Goal: Task Accomplishment & Management: Complete application form

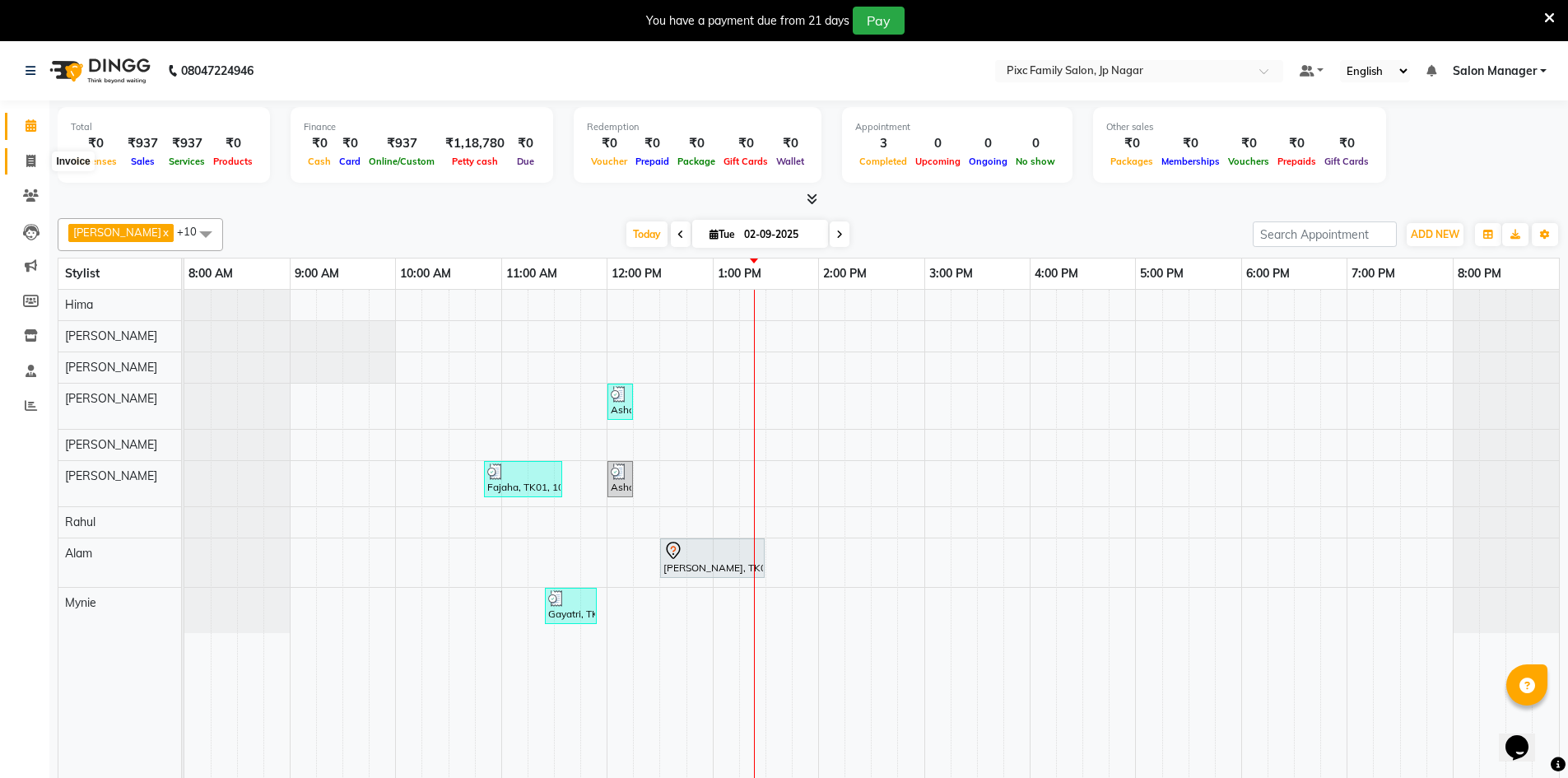
drag, startPoint x: 29, startPoint y: 157, endPoint x: 617, endPoint y: 742, distance: 829.4
click at [30, 157] on icon at bounding box center [31, 161] width 9 height 12
select select "service"
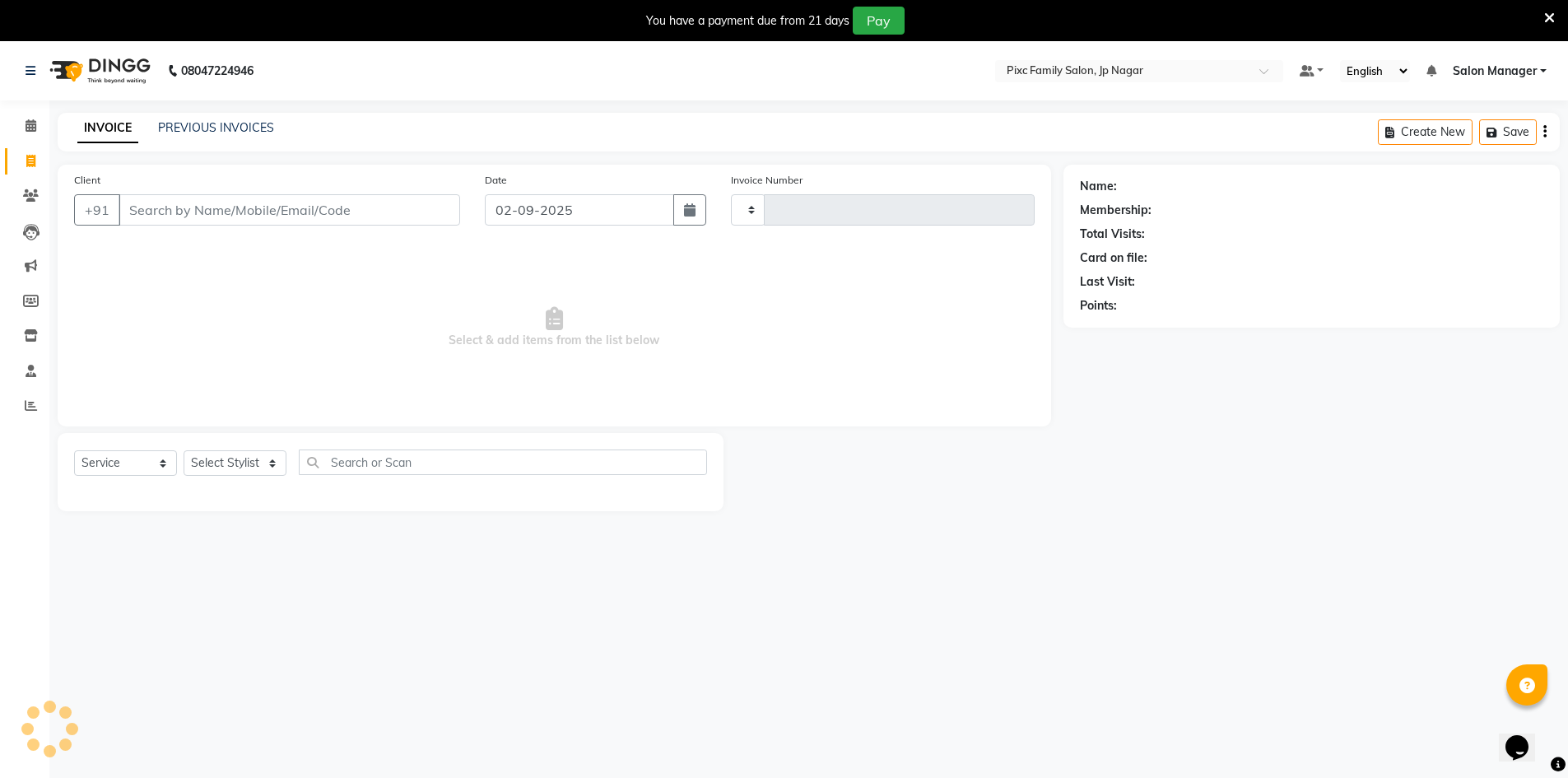
type input "0527"
select select "8432"
click at [232, 465] on select "Select Stylist [PERSON_NAME] BISWAKARAM [PERSON_NAME] [PERSON_NAME] [PERSON_NAM…" at bounding box center [235, 464] width 103 height 26
select select "89738"
click at [183, 451] on select "Select Stylist [PERSON_NAME] BISWAKARAM [PERSON_NAME] [PERSON_NAME] [PERSON_NAM…" at bounding box center [235, 464] width 103 height 26
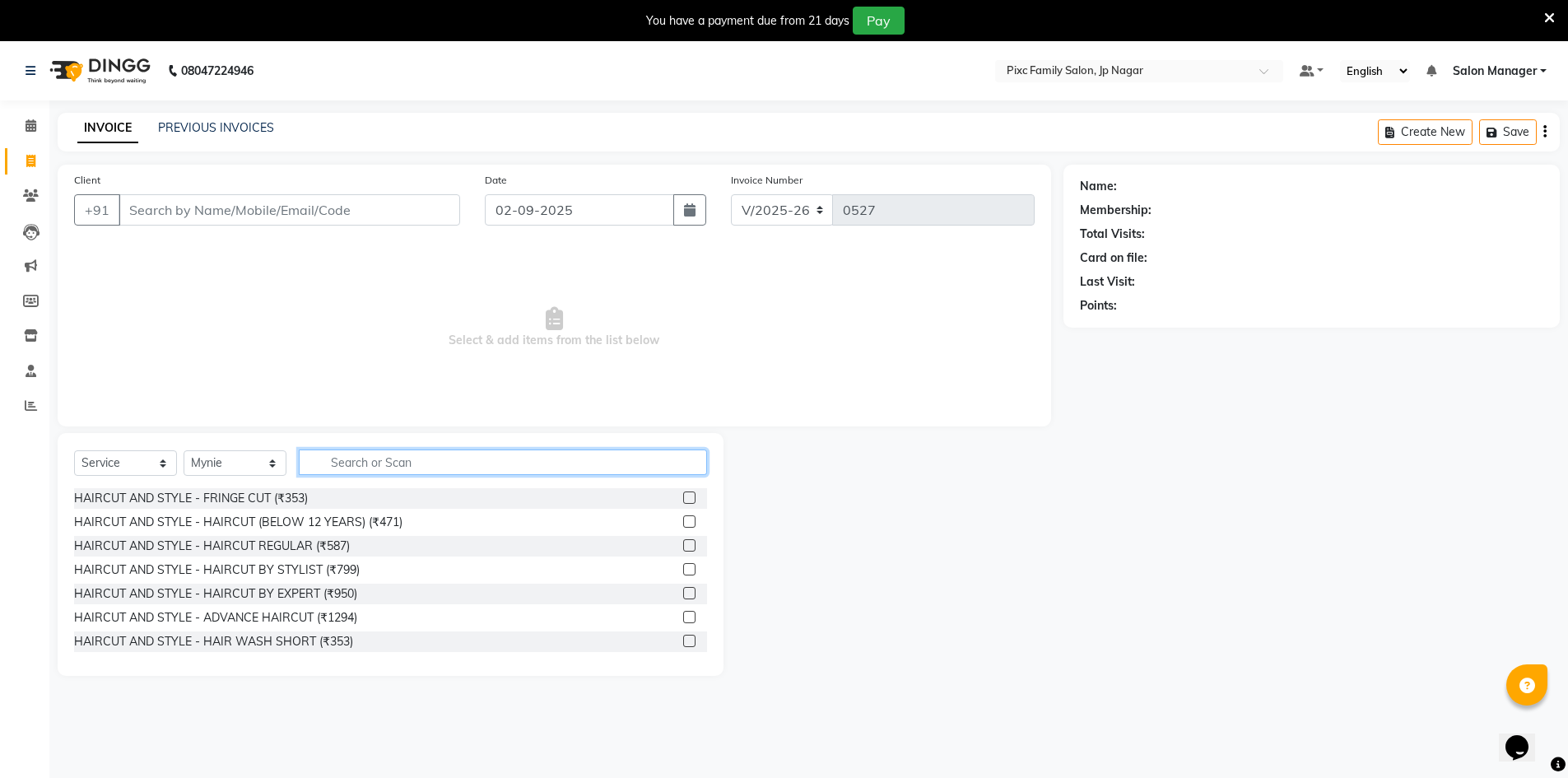
click at [379, 462] on input "text" at bounding box center [503, 463] width 408 height 26
type input "c"
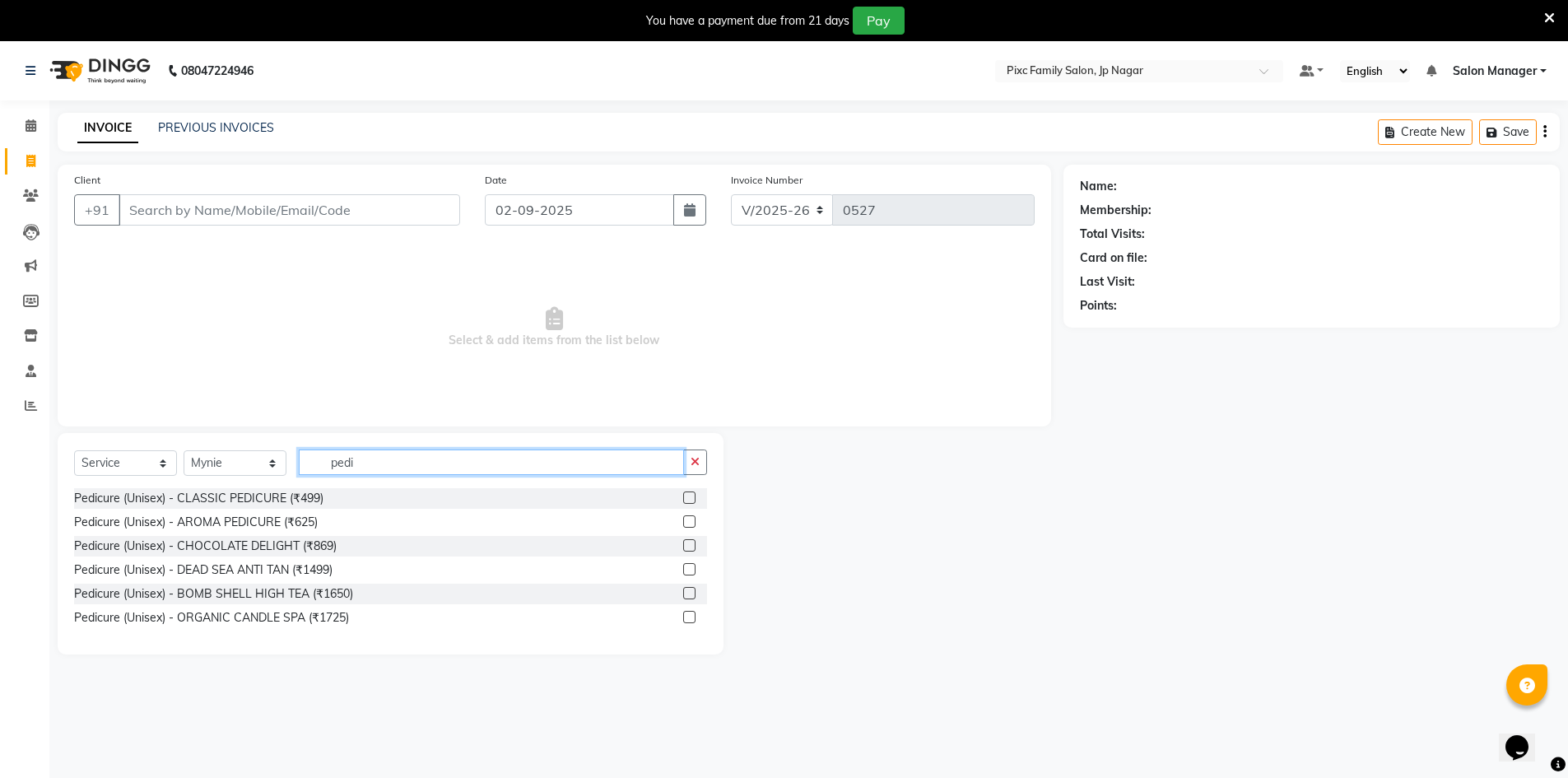
type input "pedi"
click at [689, 546] on label at bounding box center [689, 546] width 12 height 12
click at [689, 546] on input "checkbox" at bounding box center [689, 546] width 10 height 10
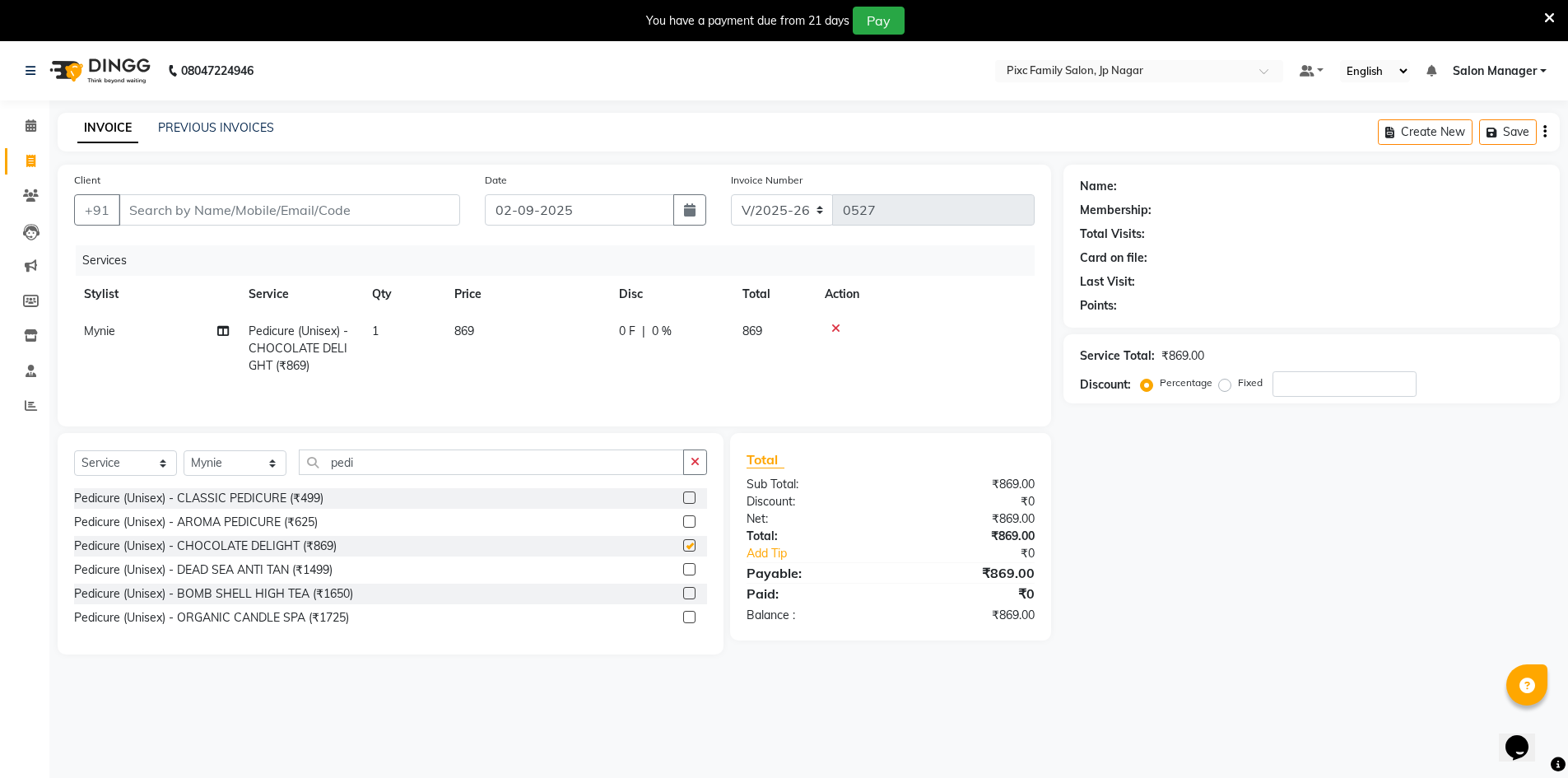
checkbox input "false"
click at [263, 213] on input "Client" at bounding box center [289, 210] width 342 height 32
type input "9"
type input "0"
type input "9731273219"
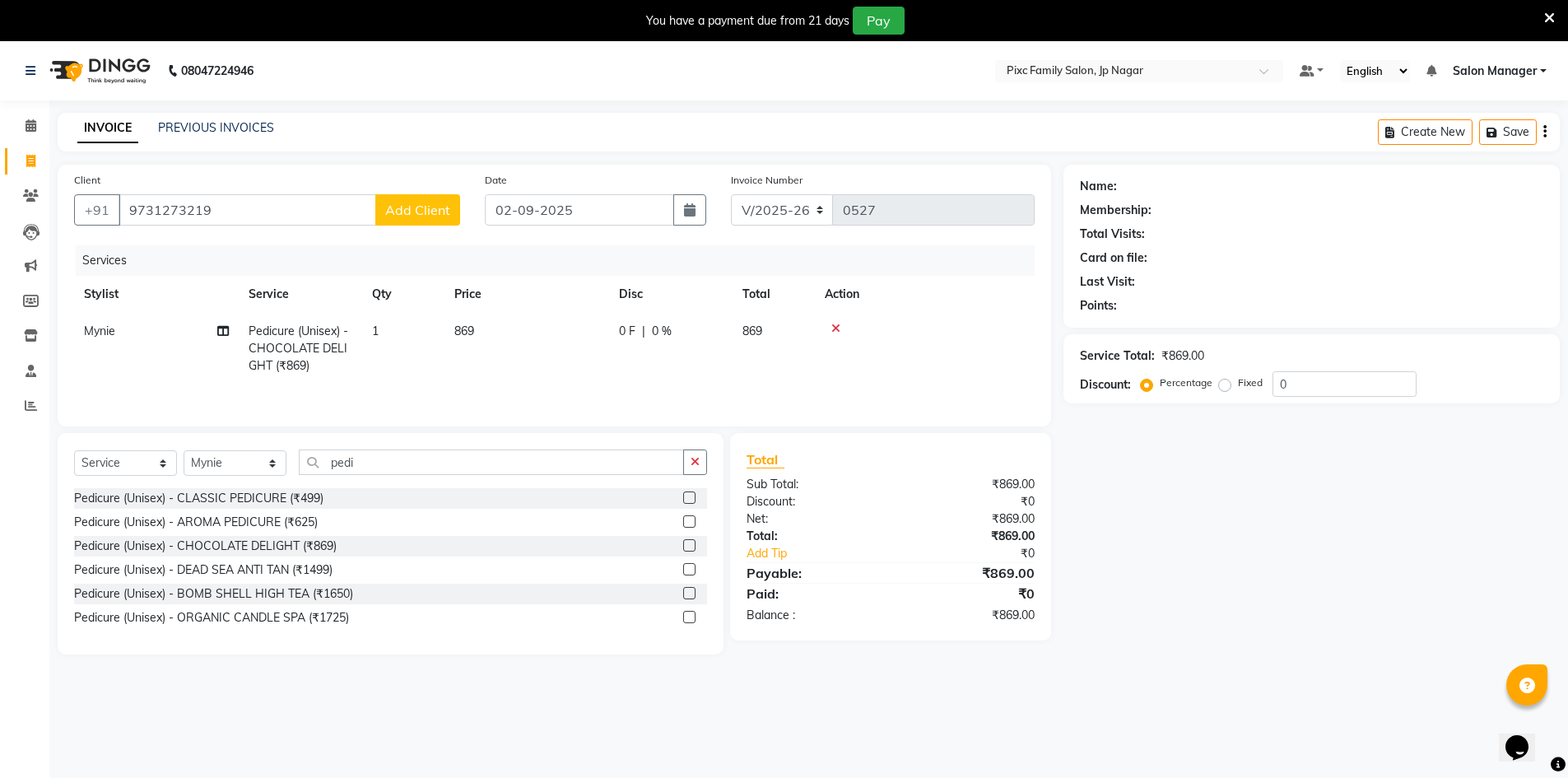
click at [434, 208] on span "Add Client" at bounding box center [418, 209] width 65 height 16
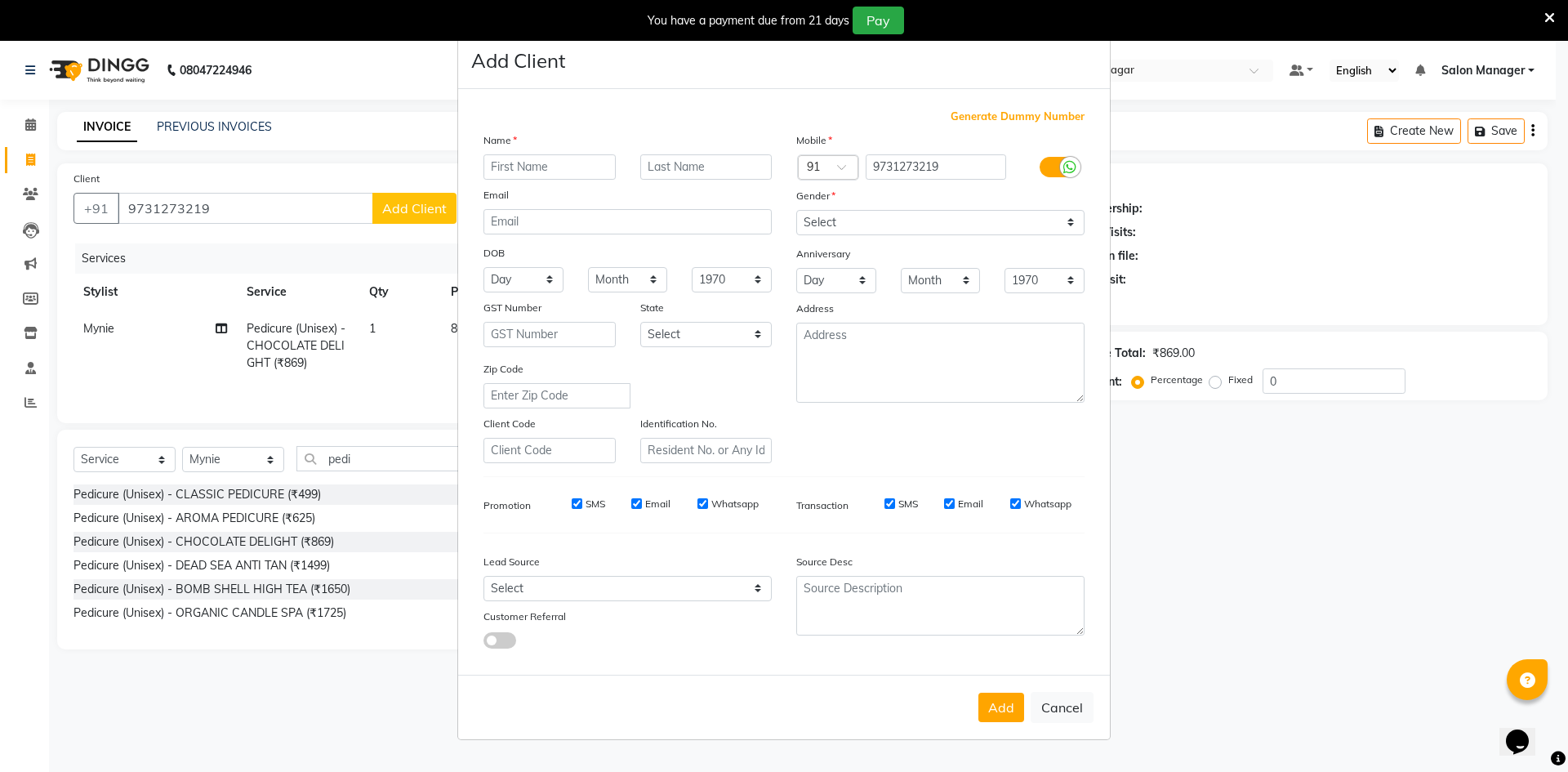
click at [580, 158] on input "text" at bounding box center [550, 167] width 133 height 26
type input "[PERSON_NAME]"
click at [1004, 218] on select "Select [DEMOGRAPHIC_DATA] [DEMOGRAPHIC_DATA] Other Prefer Not To Say" at bounding box center [940, 223] width 288 height 26
select select "[DEMOGRAPHIC_DATA]"
click at [796, 210] on select "Select [DEMOGRAPHIC_DATA] [DEMOGRAPHIC_DATA] Other Prefer Not To Say" at bounding box center [940, 223] width 288 height 26
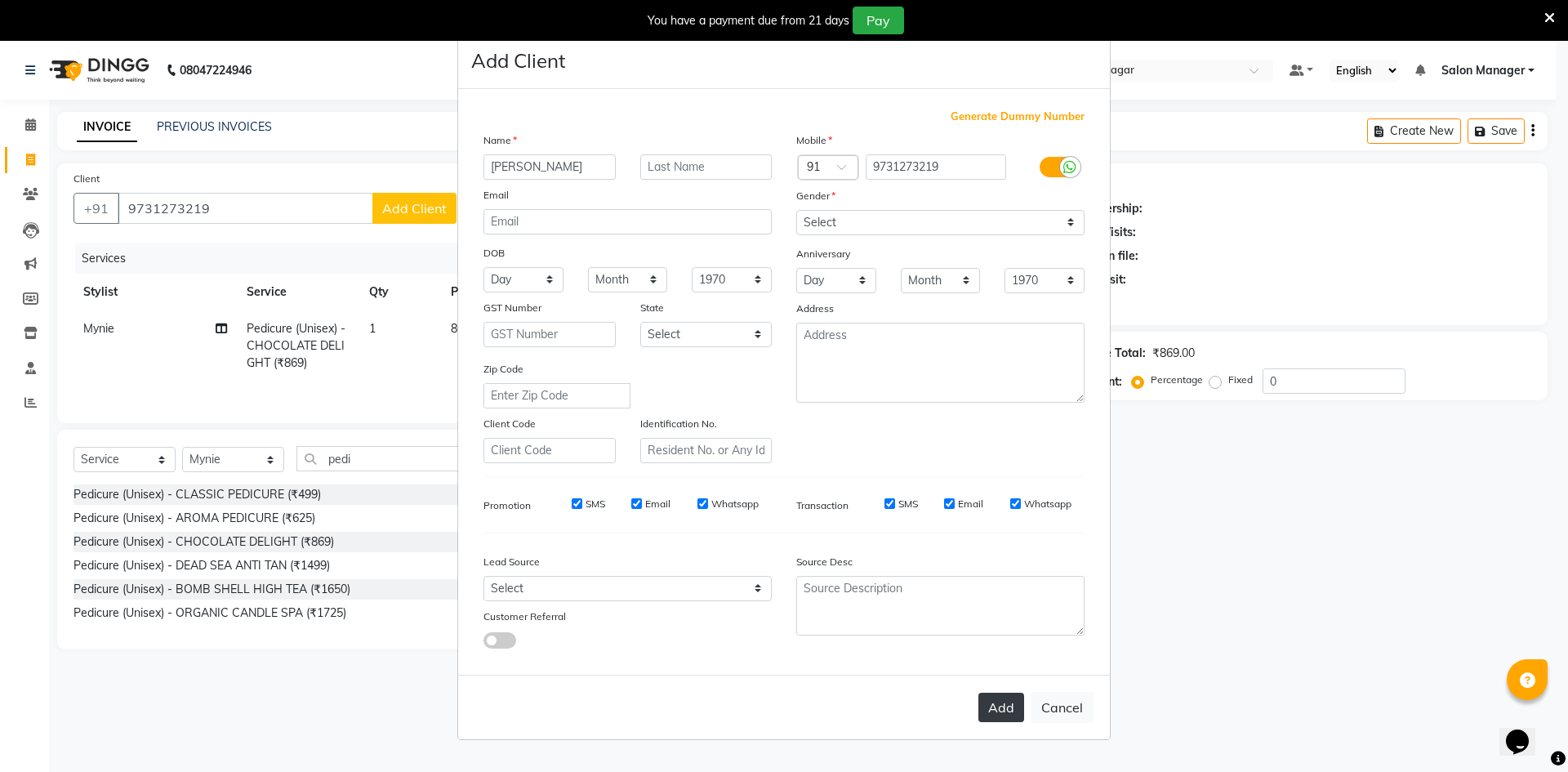
click at [1001, 707] on button "Add" at bounding box center [1002, 707] width 46 height 30
select select
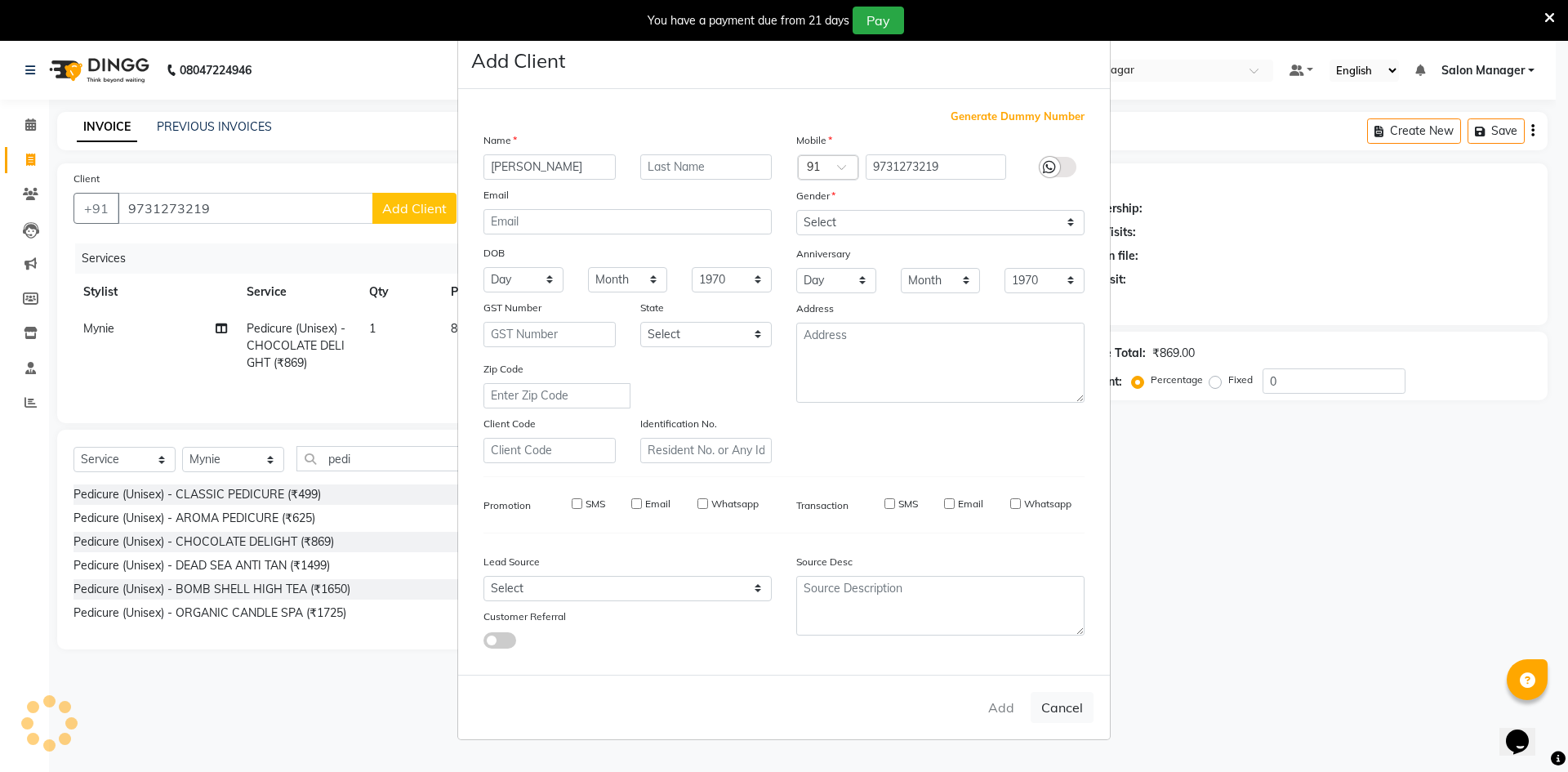
select select
checkbox input "false"
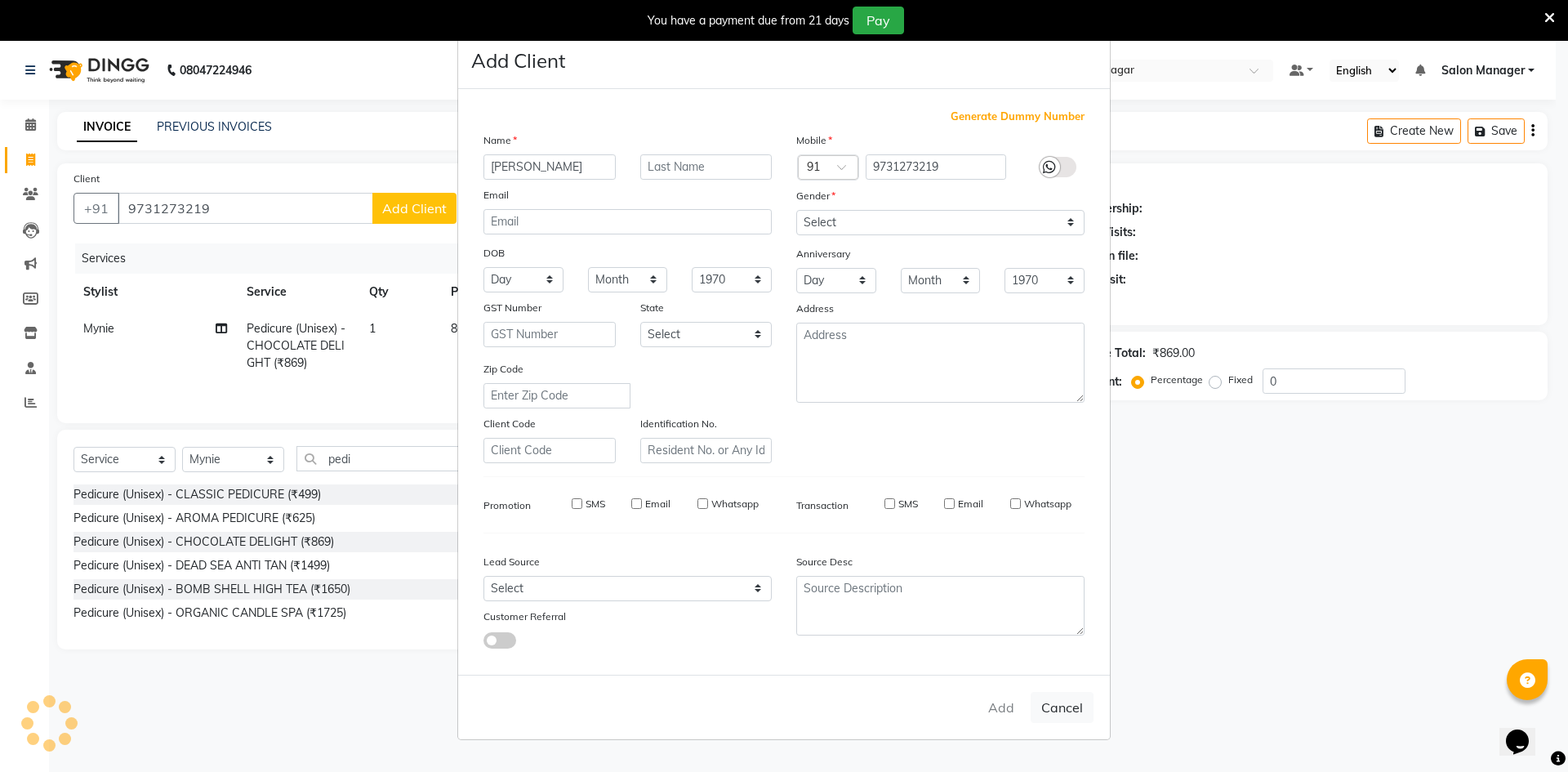
checkbox input "false"
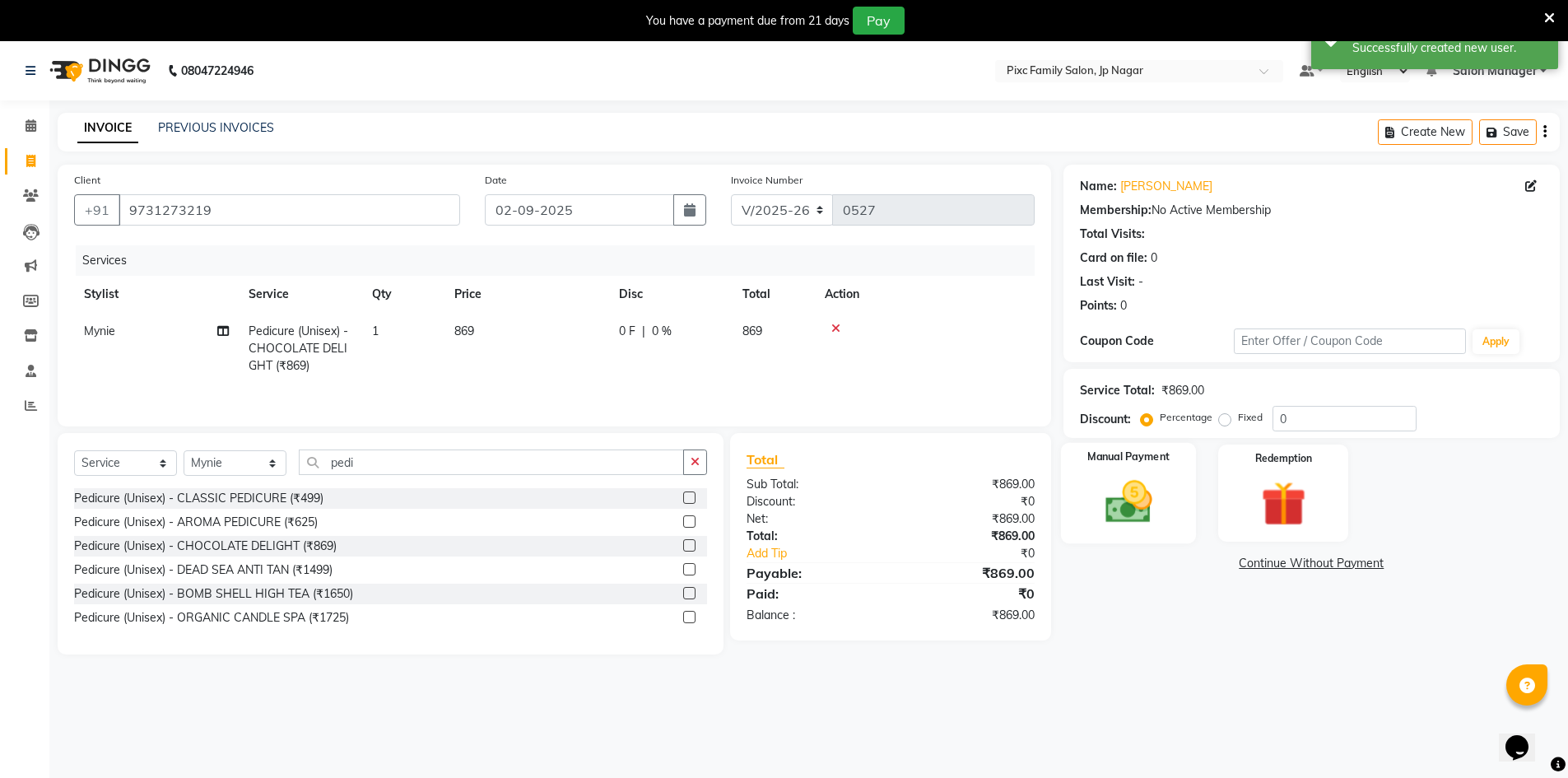
click at [1092, 497] on div "Manual Payment" at bounding box center [1128, 494] width 136 height 101
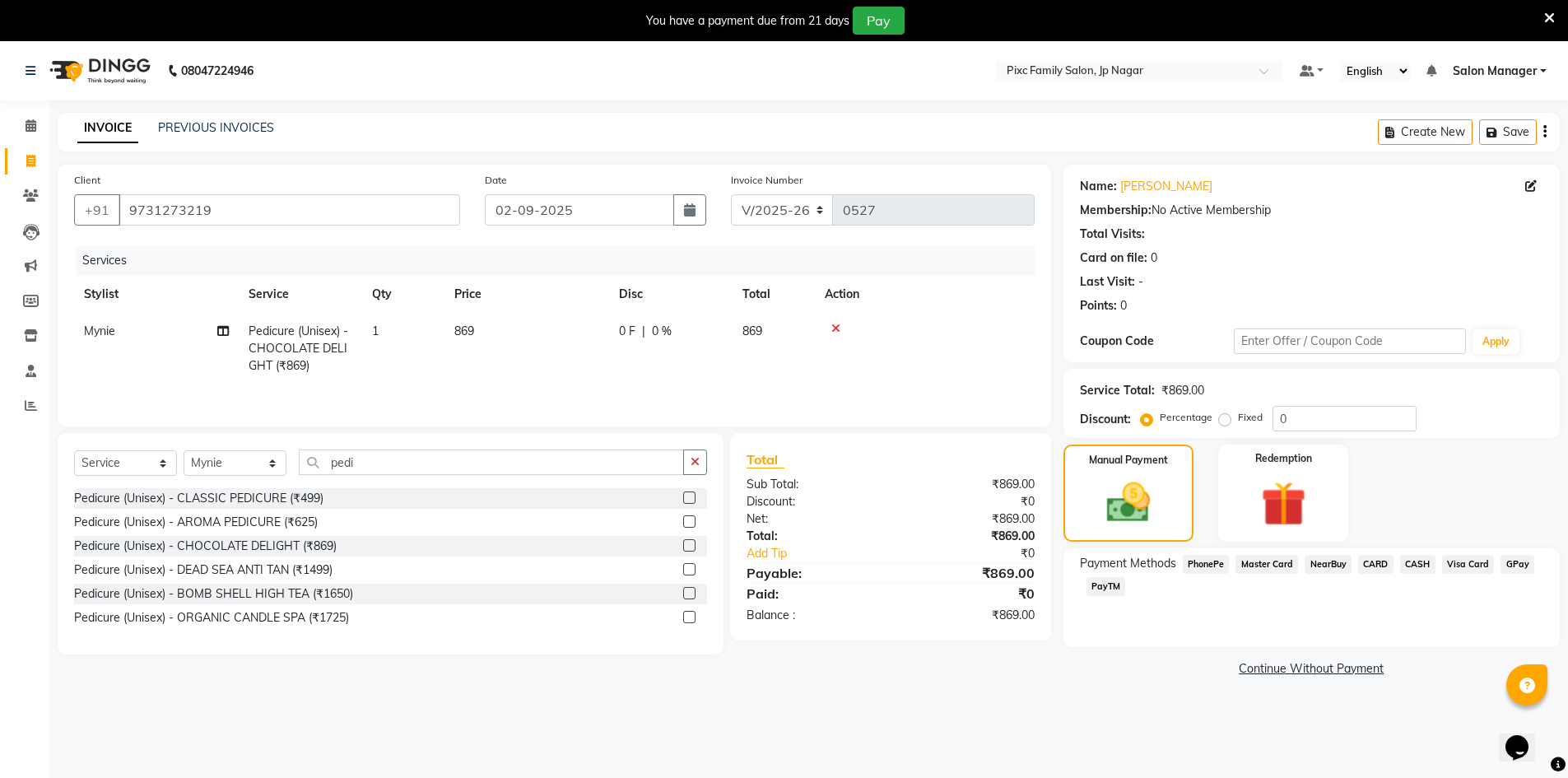
click at [1211, 566] on span "PhonePe" at bounding box center [1206, 565] width 47 height 19
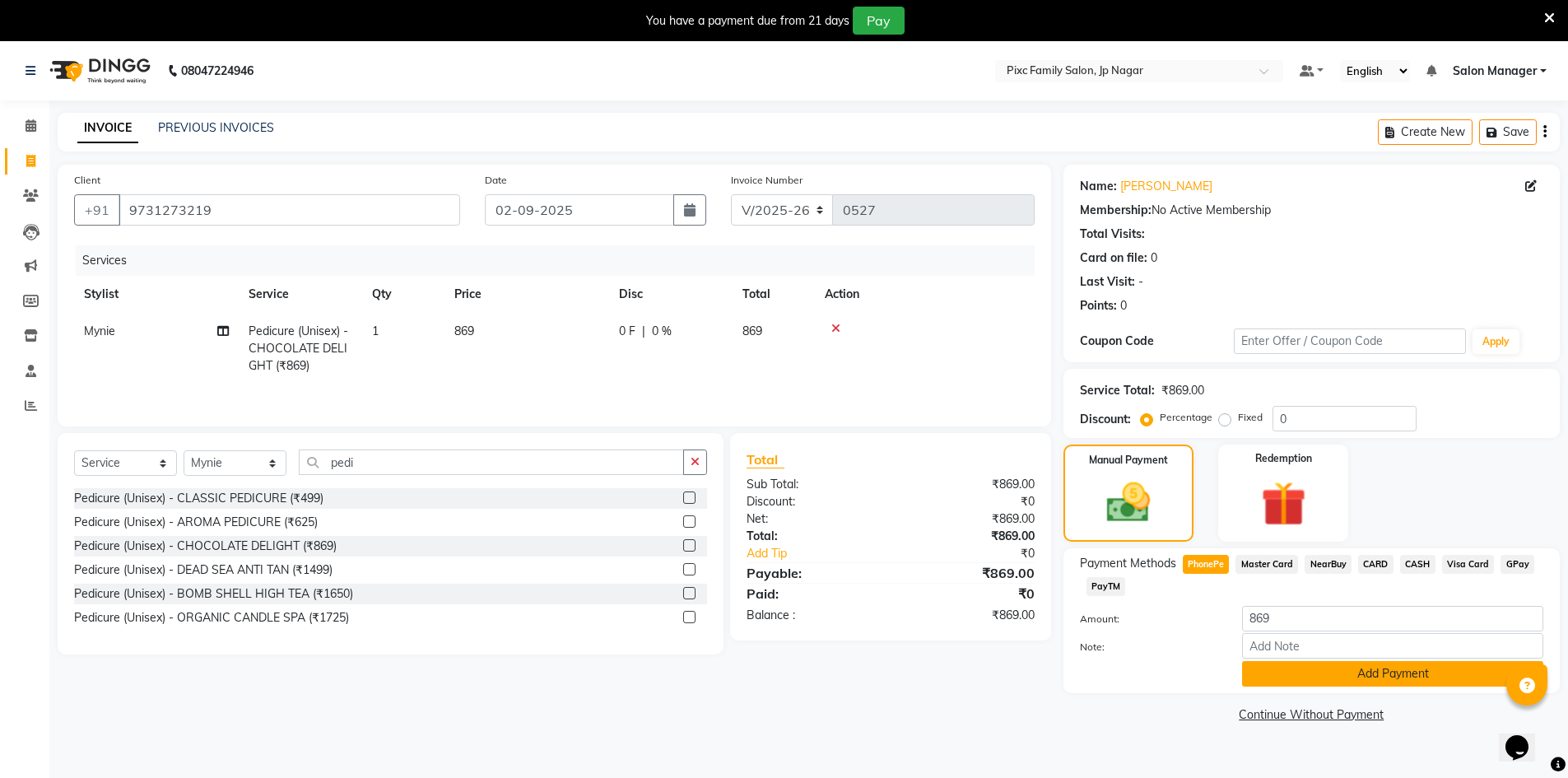
click at [1344, 669] on button "Add Payment" at bounding box center [1392, 674] width 301 height 26
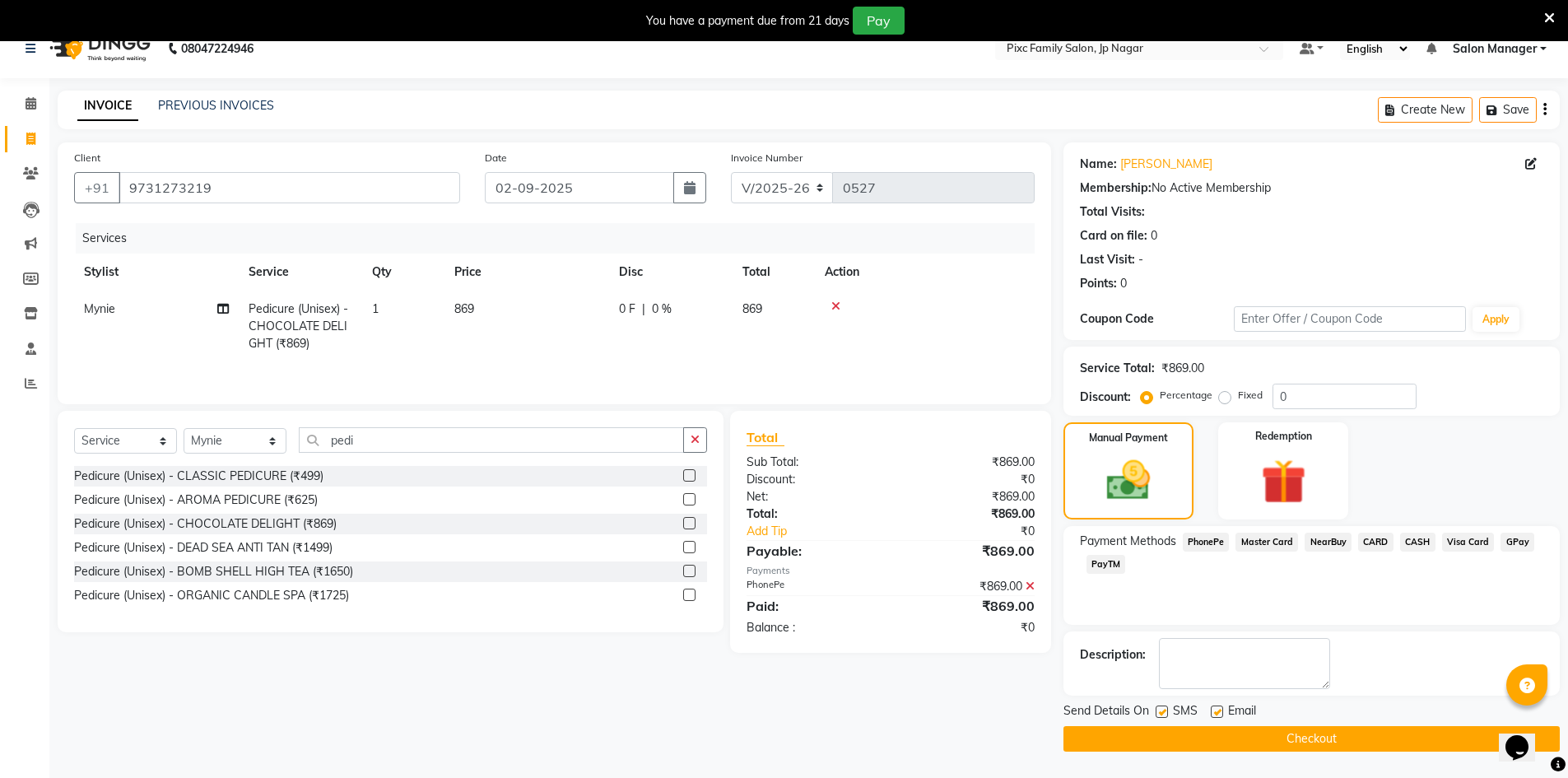
scroll to position [41, 0]
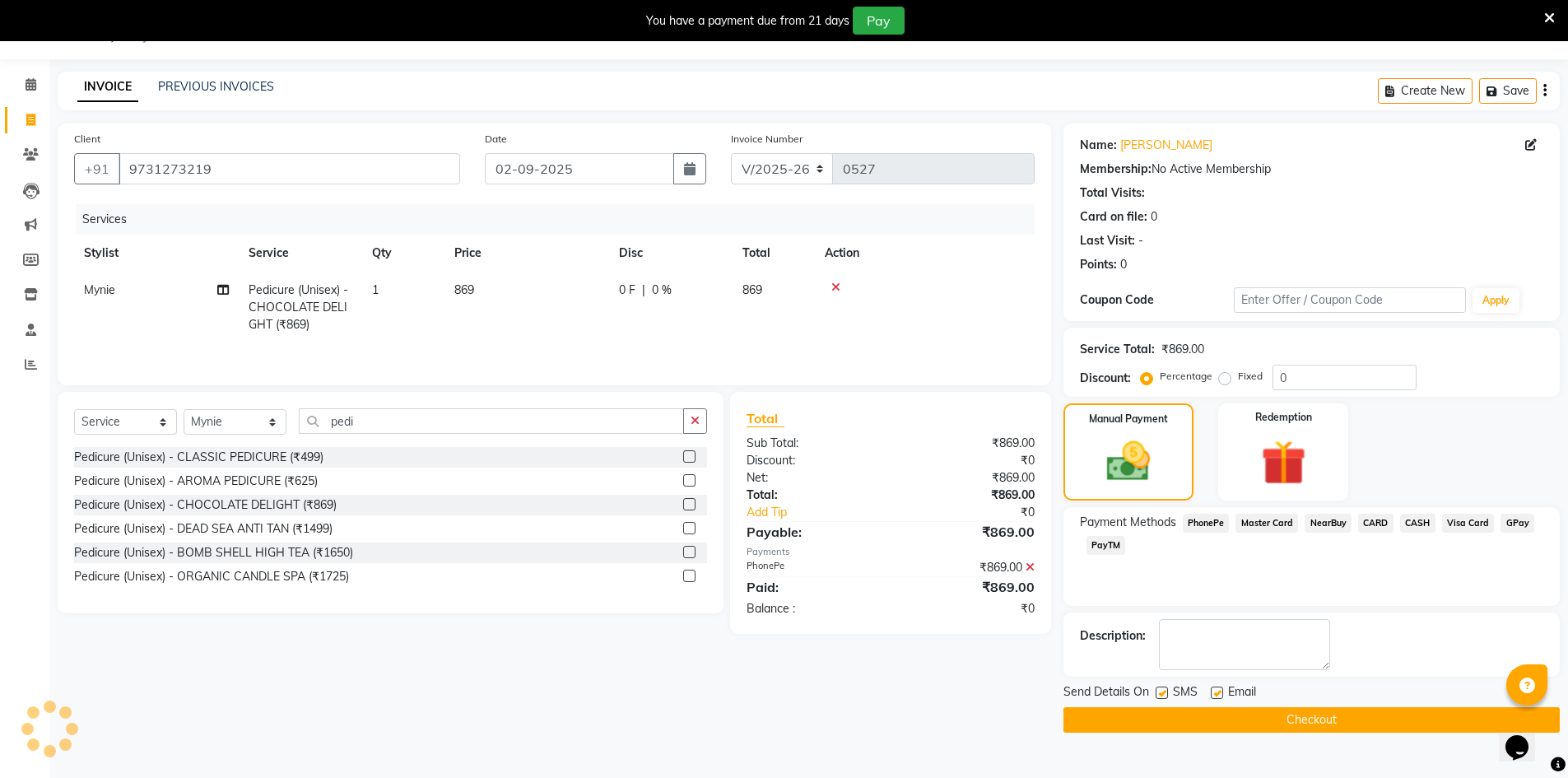
click at [1296, 721] on button "Checkout" at bounding box center [1312, 721] width 497 height 26
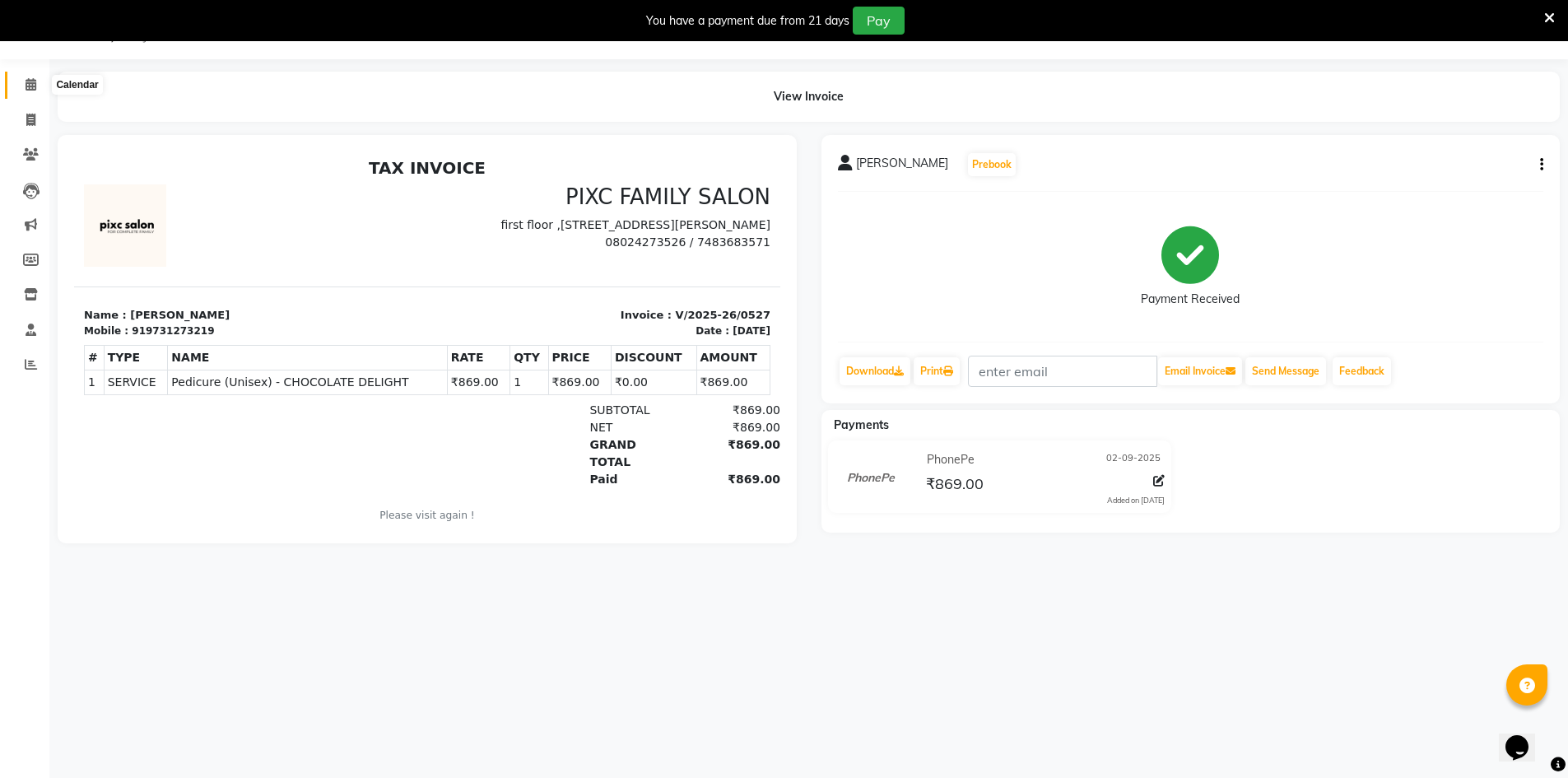
click at [39, 81] on span at bounding box center [31, 85] width 29 height 19
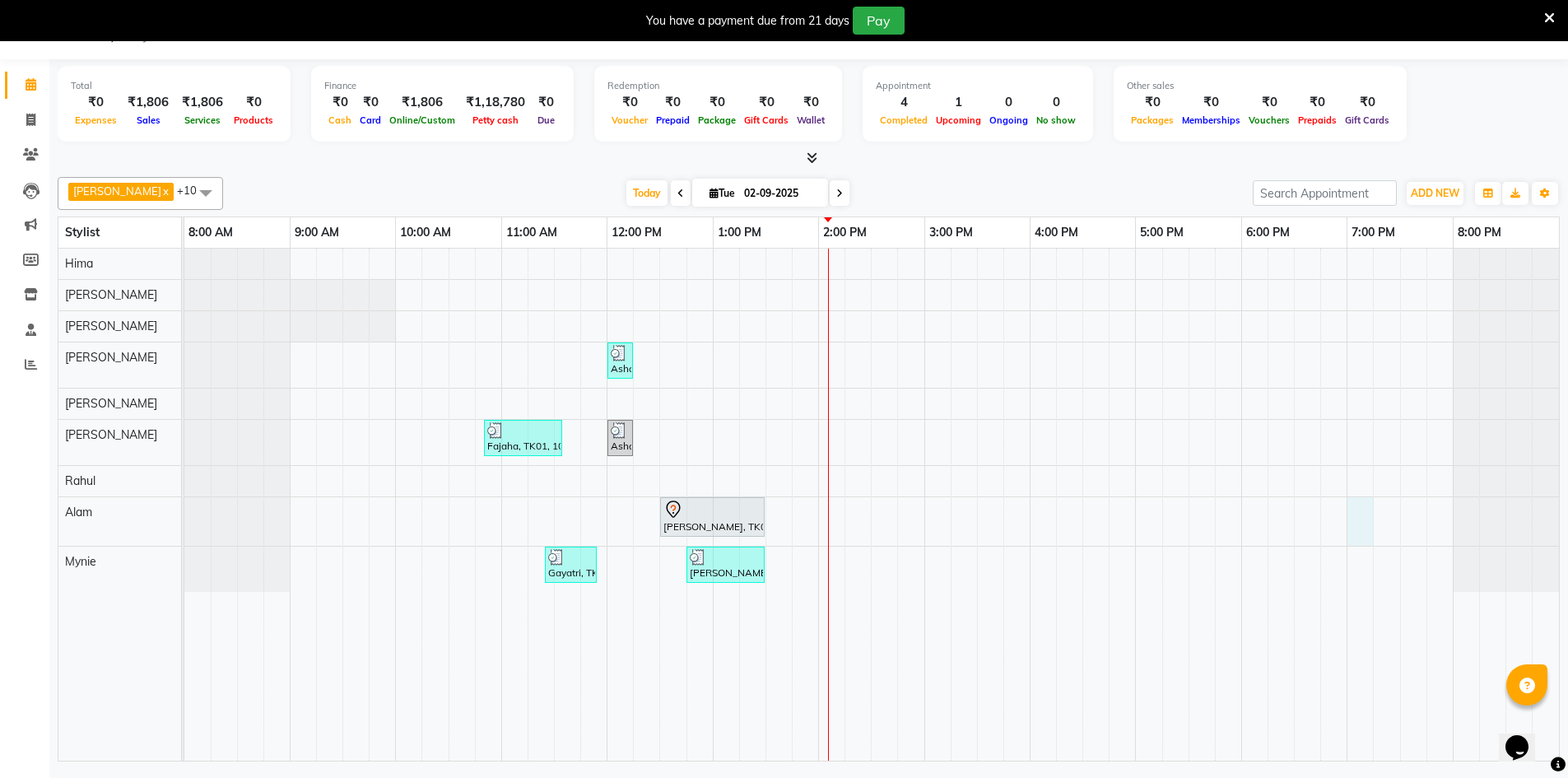
click at [1347, 506] on div "Asha, TK02, 12:00 PM-12:15 PM, THREADING - UPPER LIP (₹40) Fajaha, TK01, 10:50 …" at bounding box center [871, 505] width 1374 height 512
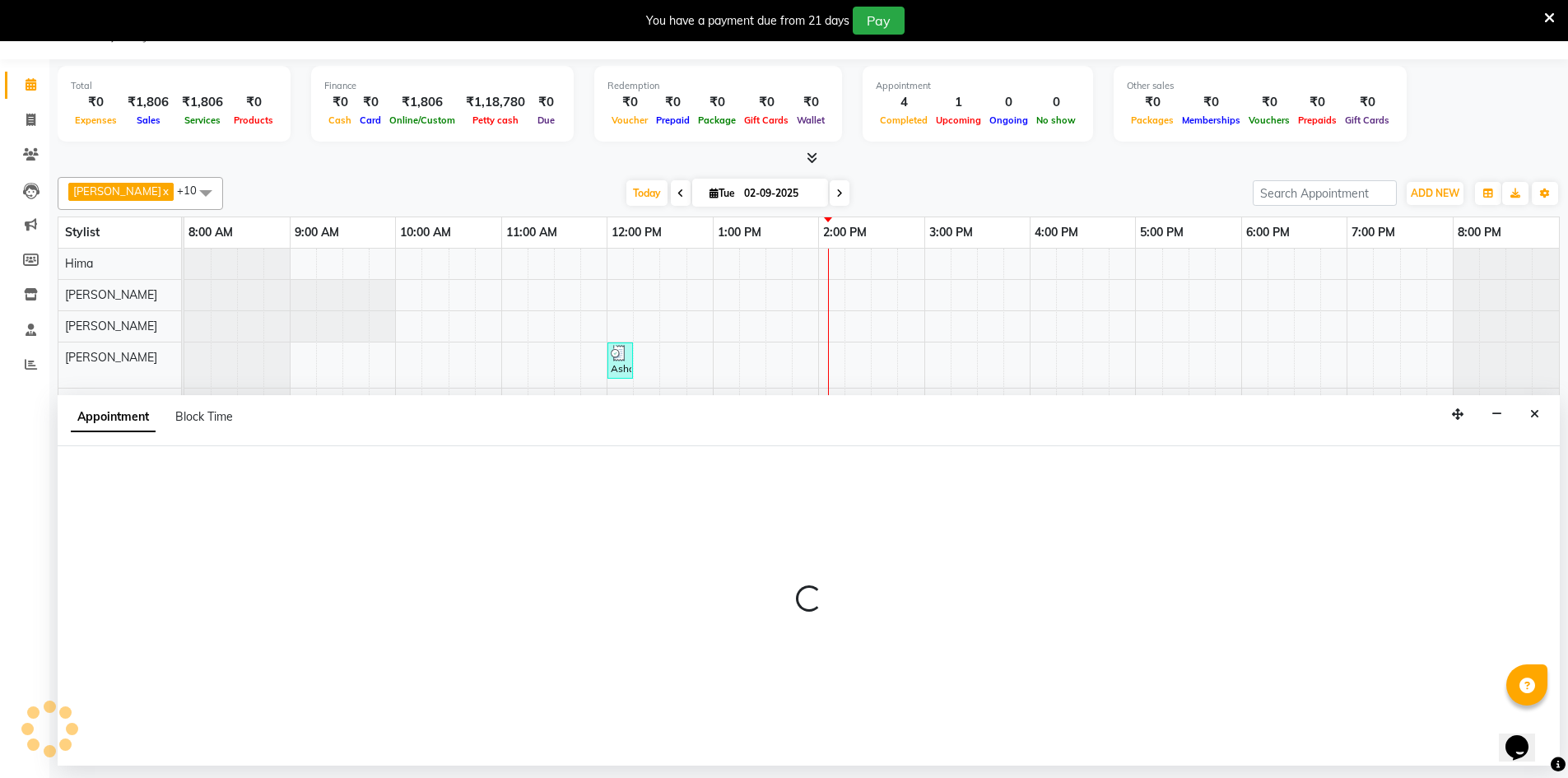
select select "89737"
select select "1140"
select select "tentative"
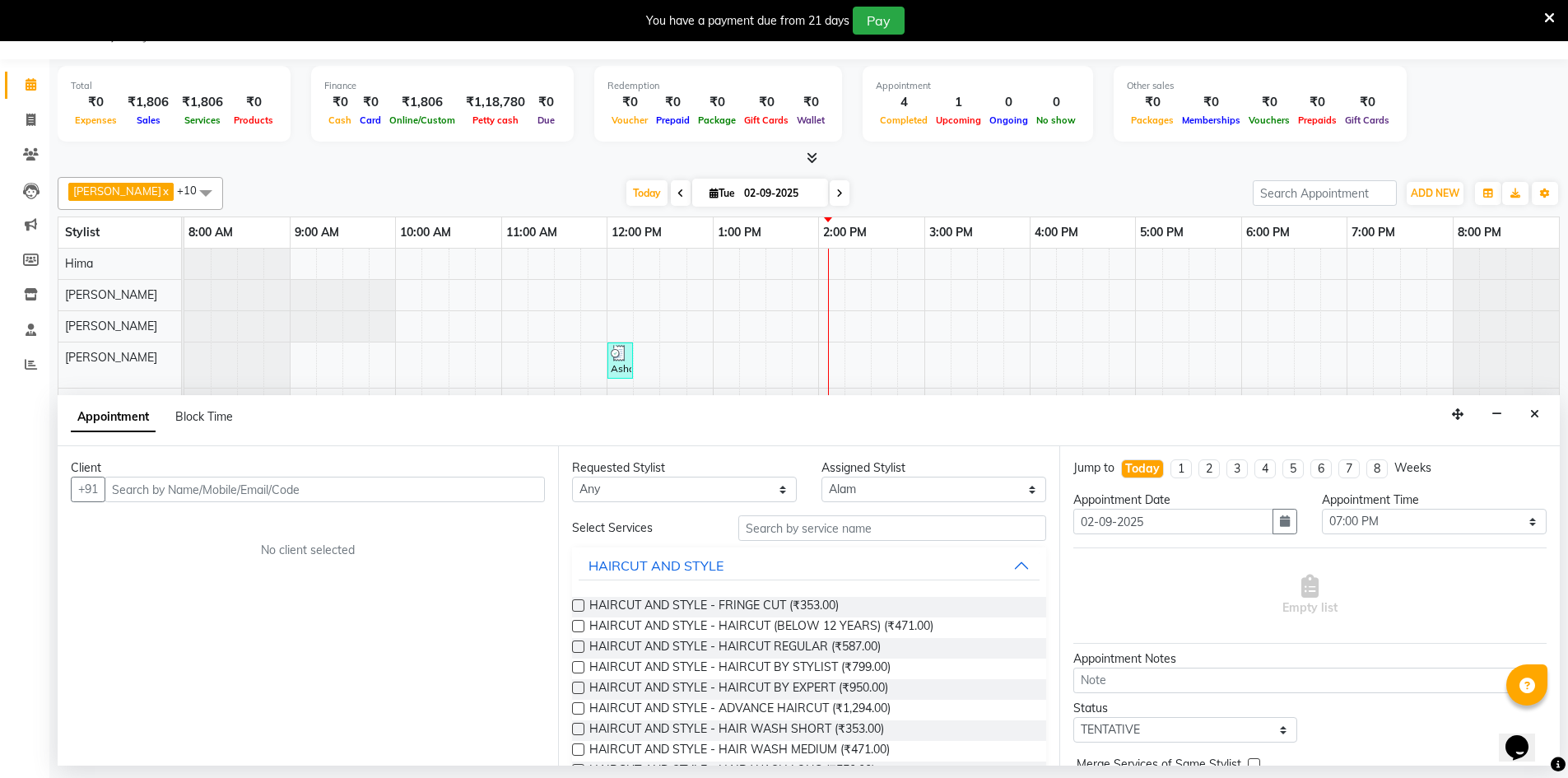
click at [194, 485] on input "text" at bounding box center [325, 490] width 440 height 26
type input "99452 71499"
click at [839, 532] on input "text" at bounding box center [891, 529] width 307 height 26
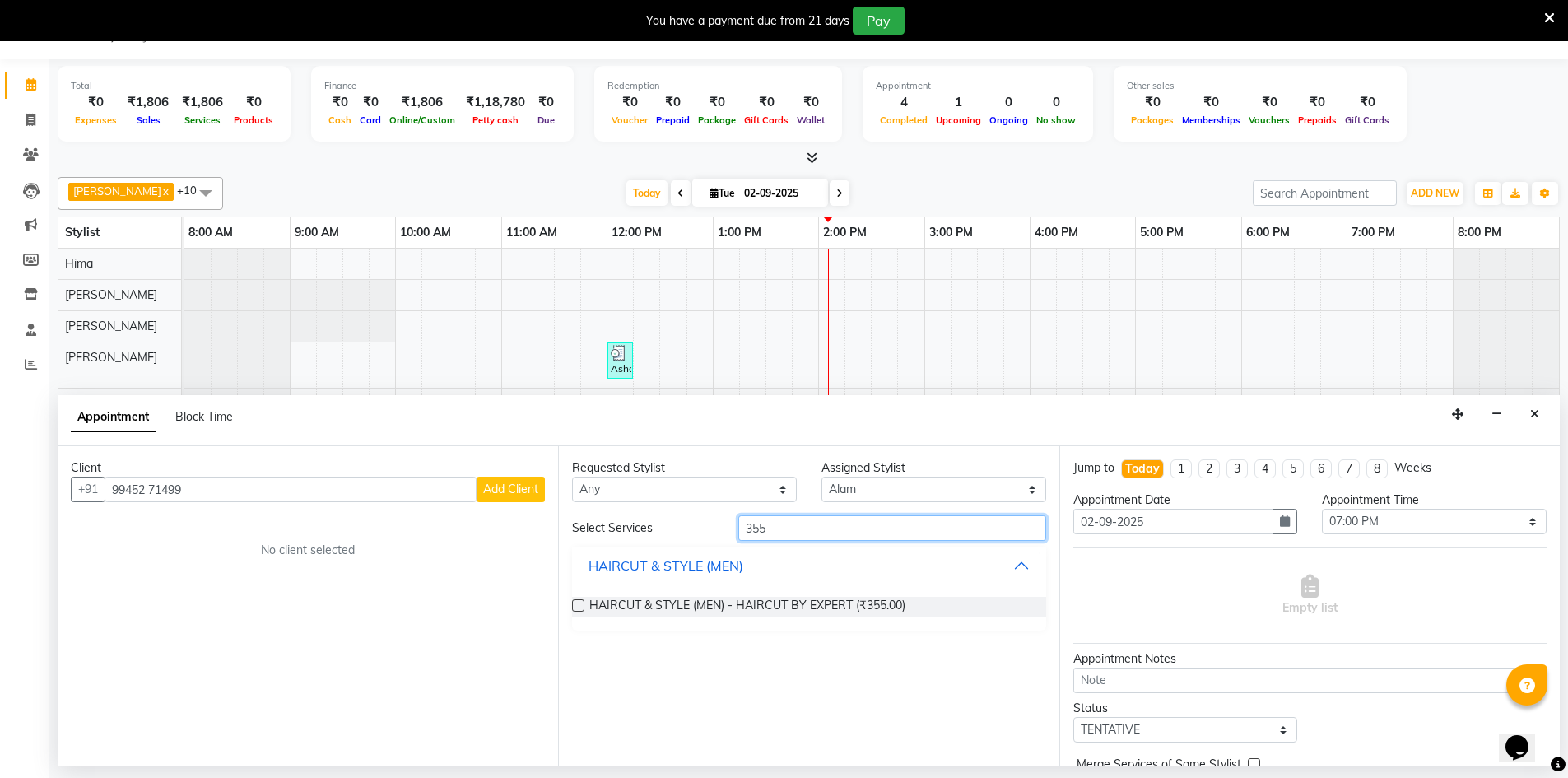
type input "355"
drag, startPoint x: 577, startPoint y: 601, endPoint x: 773, endPoint y: 704, distance: 221.4
click at [578, 601] on label at bounding box center [578, 606] width 12 height 12
click at [578, 602] on input "checkbox" at bounding box center [577, 607] width 10 height 10
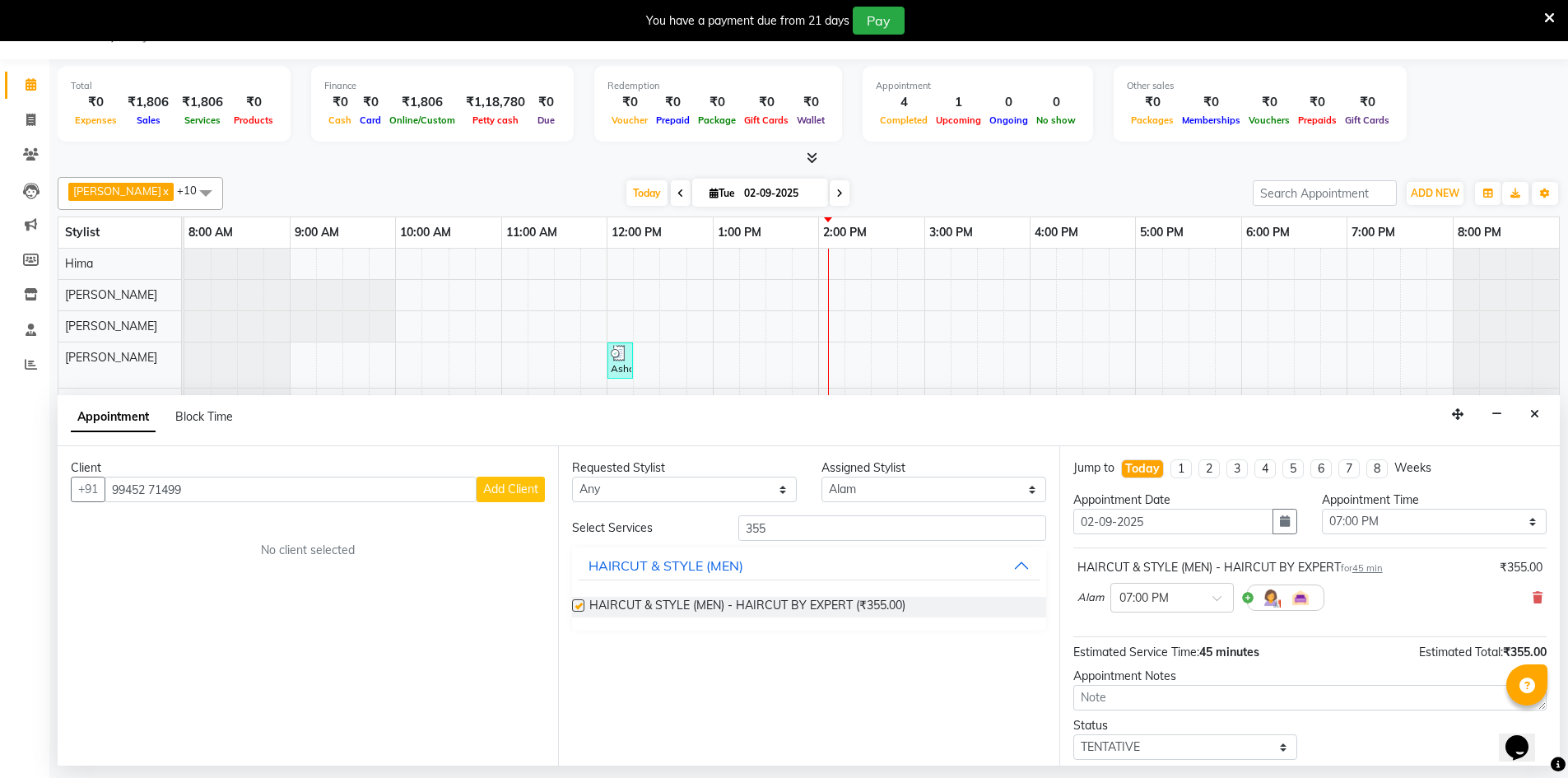
checkbox input "false"
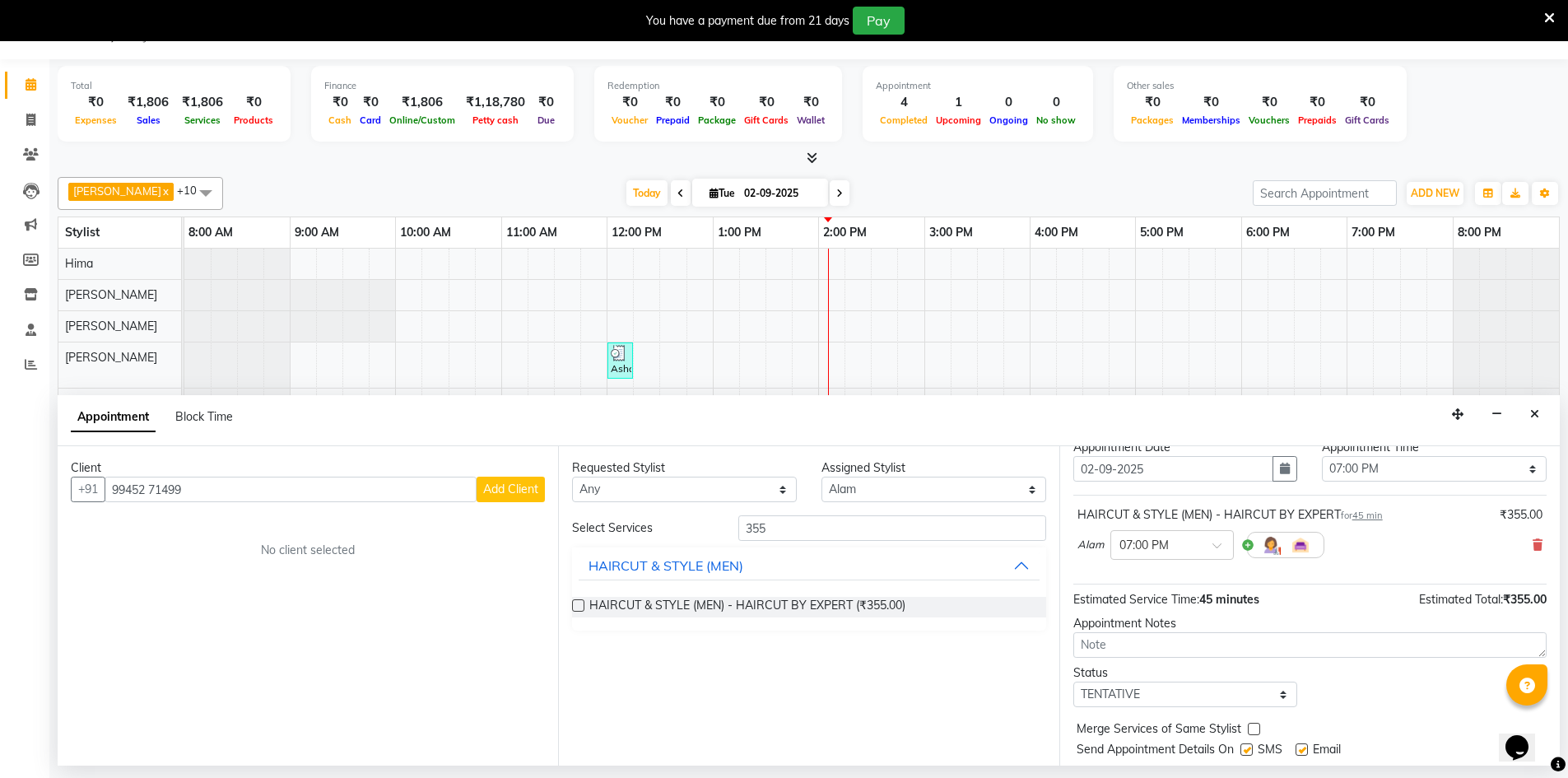
scroll to position [99, 0]
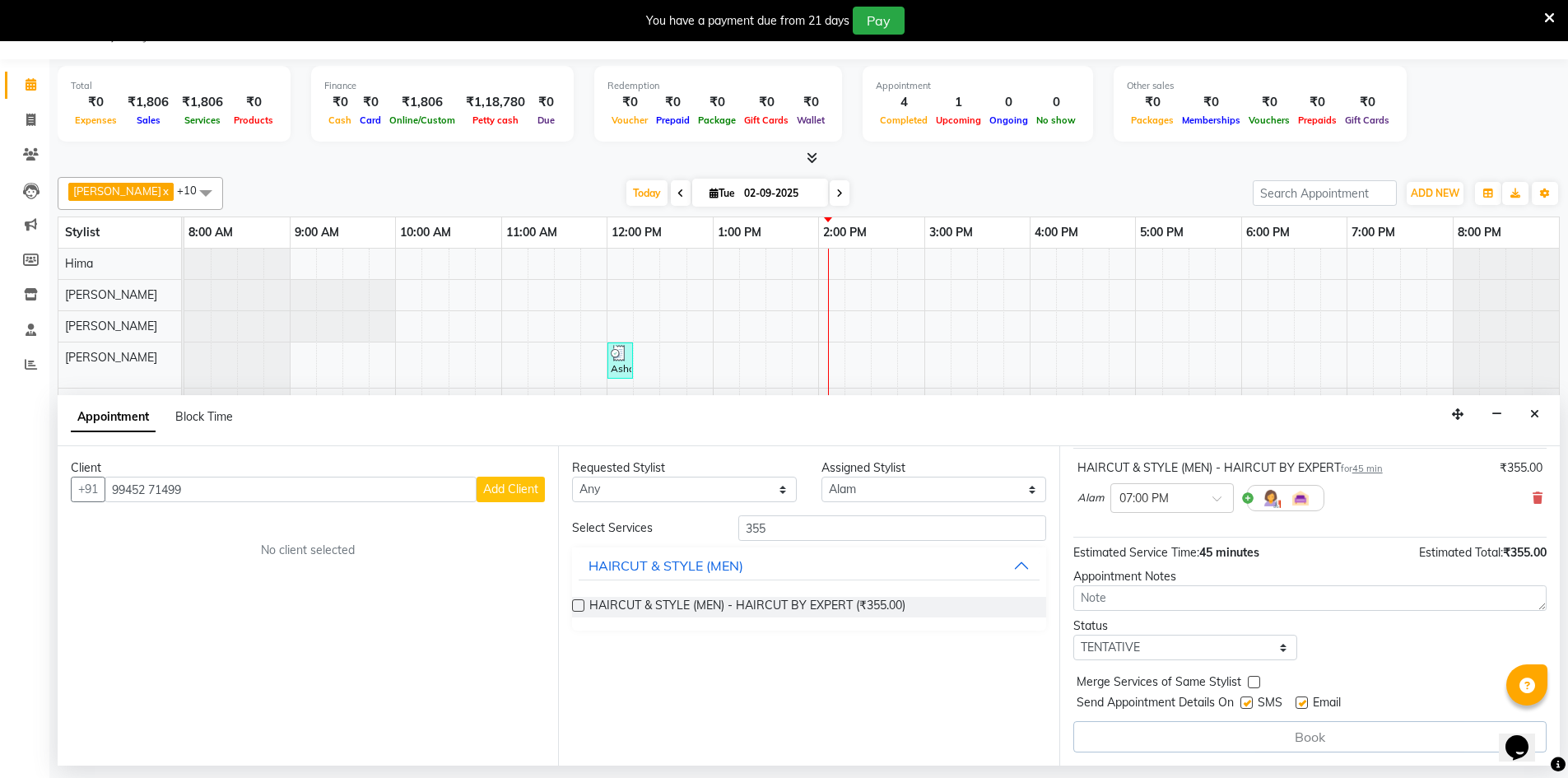
click at [1246, 732] on div "Book" at bounding box center [1309, 737] width 474 height 32
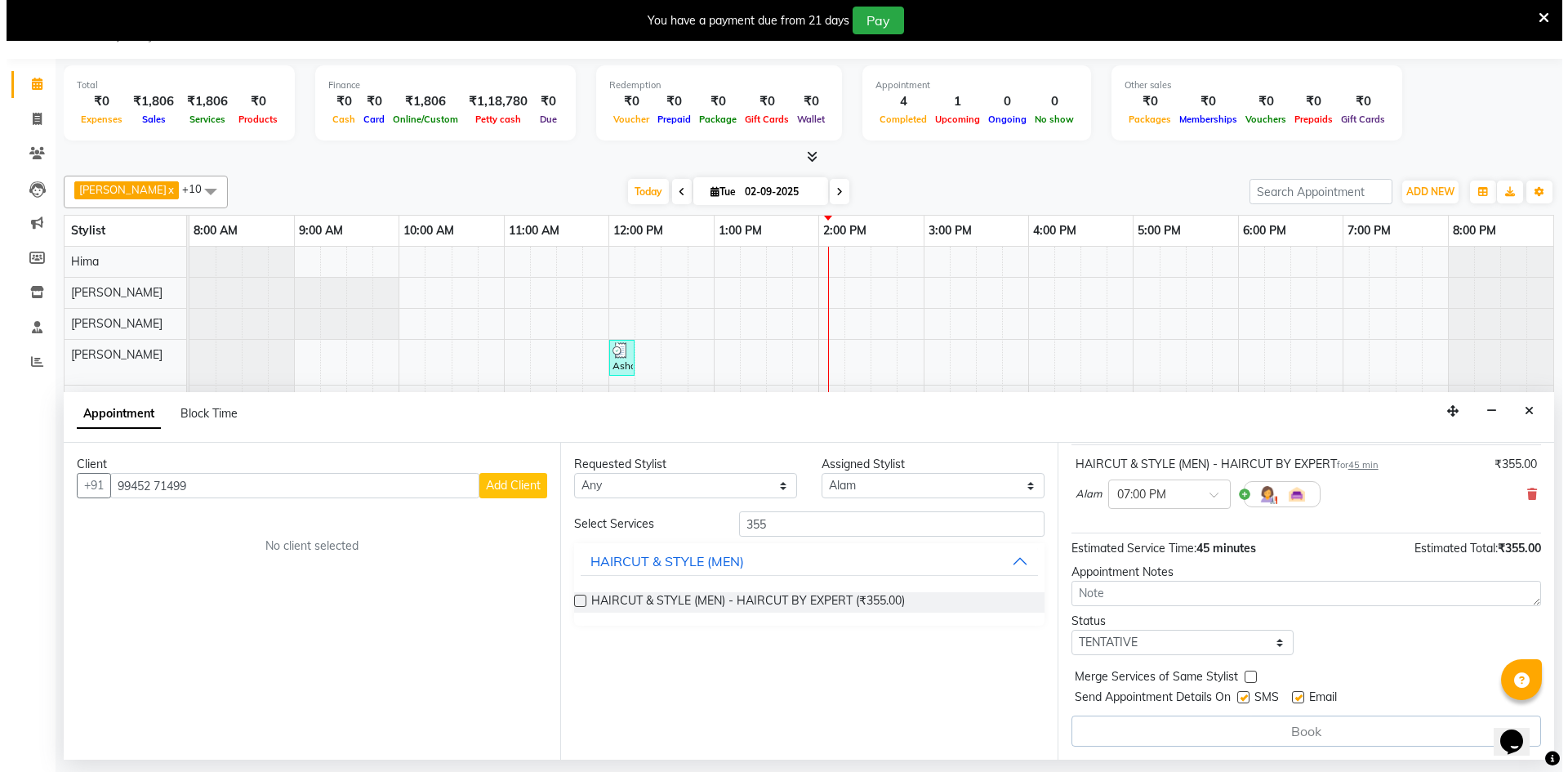
scroll to position [0, 0]
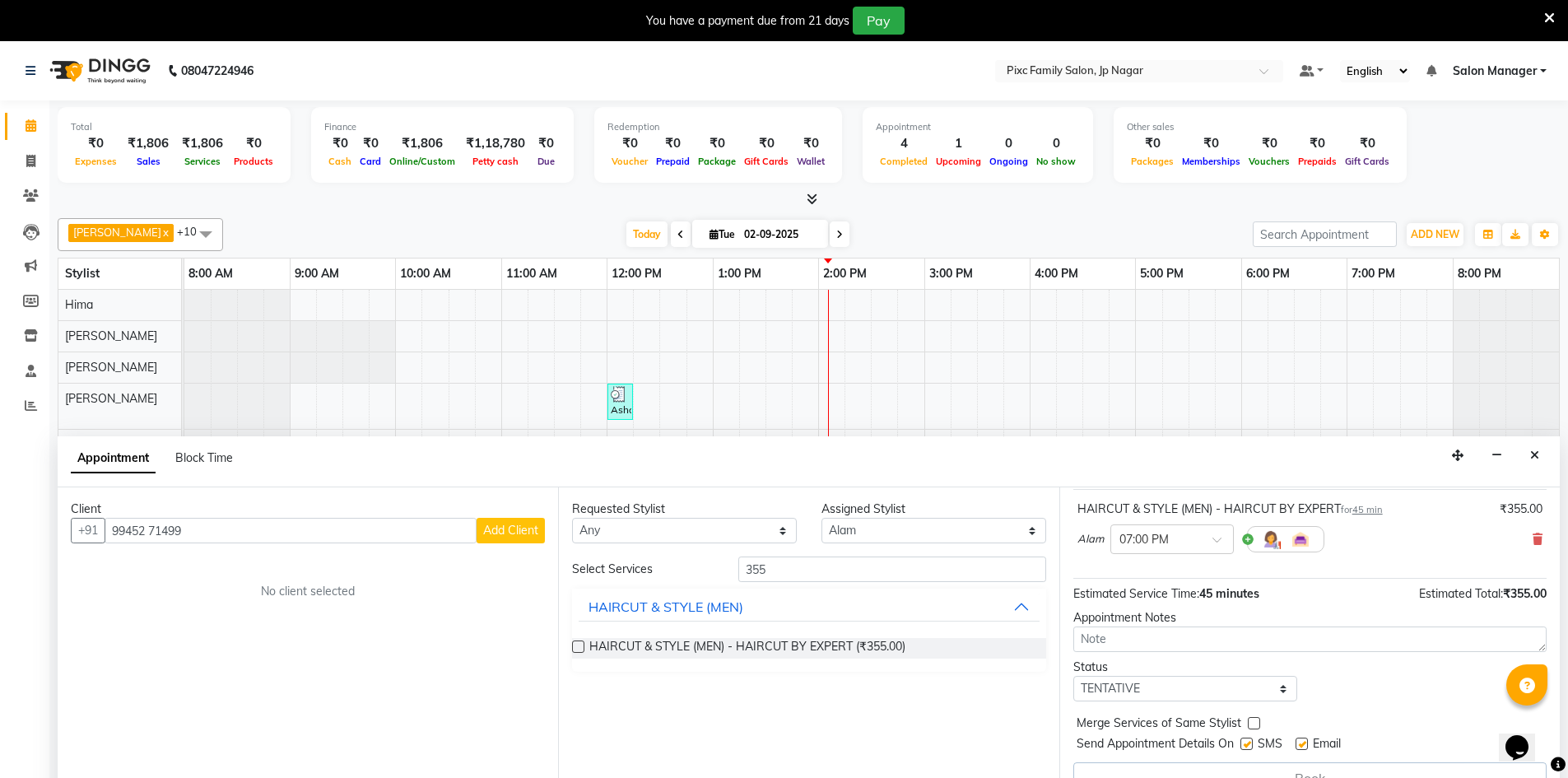
click at [504, 530] on span "Add Client" at bounding box center [510, 530] width 55 height 15
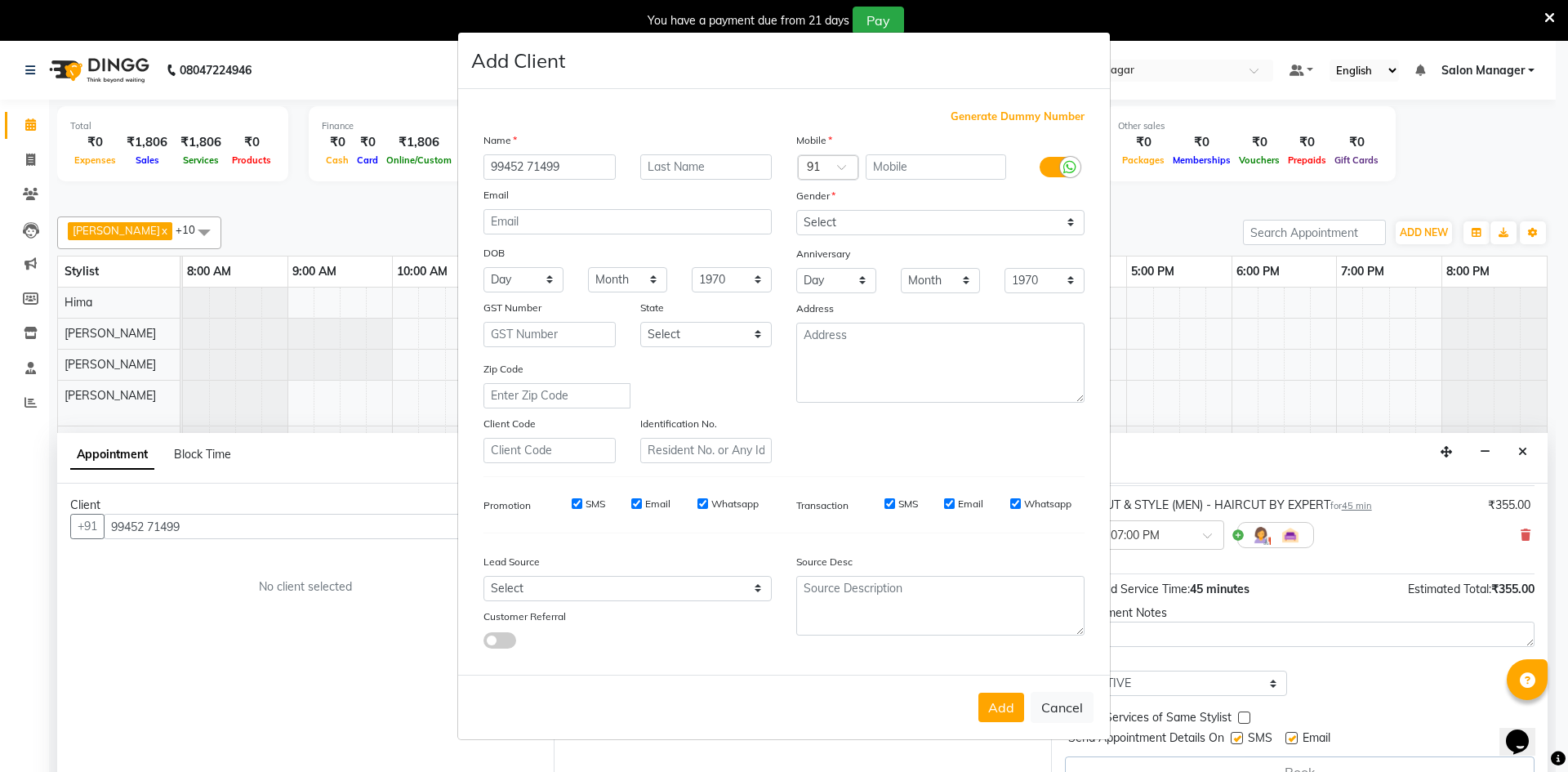
drag, startPoint x: 571, startPoint y: 160, endPoint x: 369, endPoint y: 120, distance: 205.9
click at [371, 120] on ngb-modal-window "Add Client Generate Dummy Number Name 99452 71499 Email DOB Day 01 02 03 04 05 …" at bounding box center [784, 386] width 1568 height 772
type input "Rahul"
click at [657, 165] on input "text" at bounding box center [707, 167] width 133 height 26
type input "Gowda"
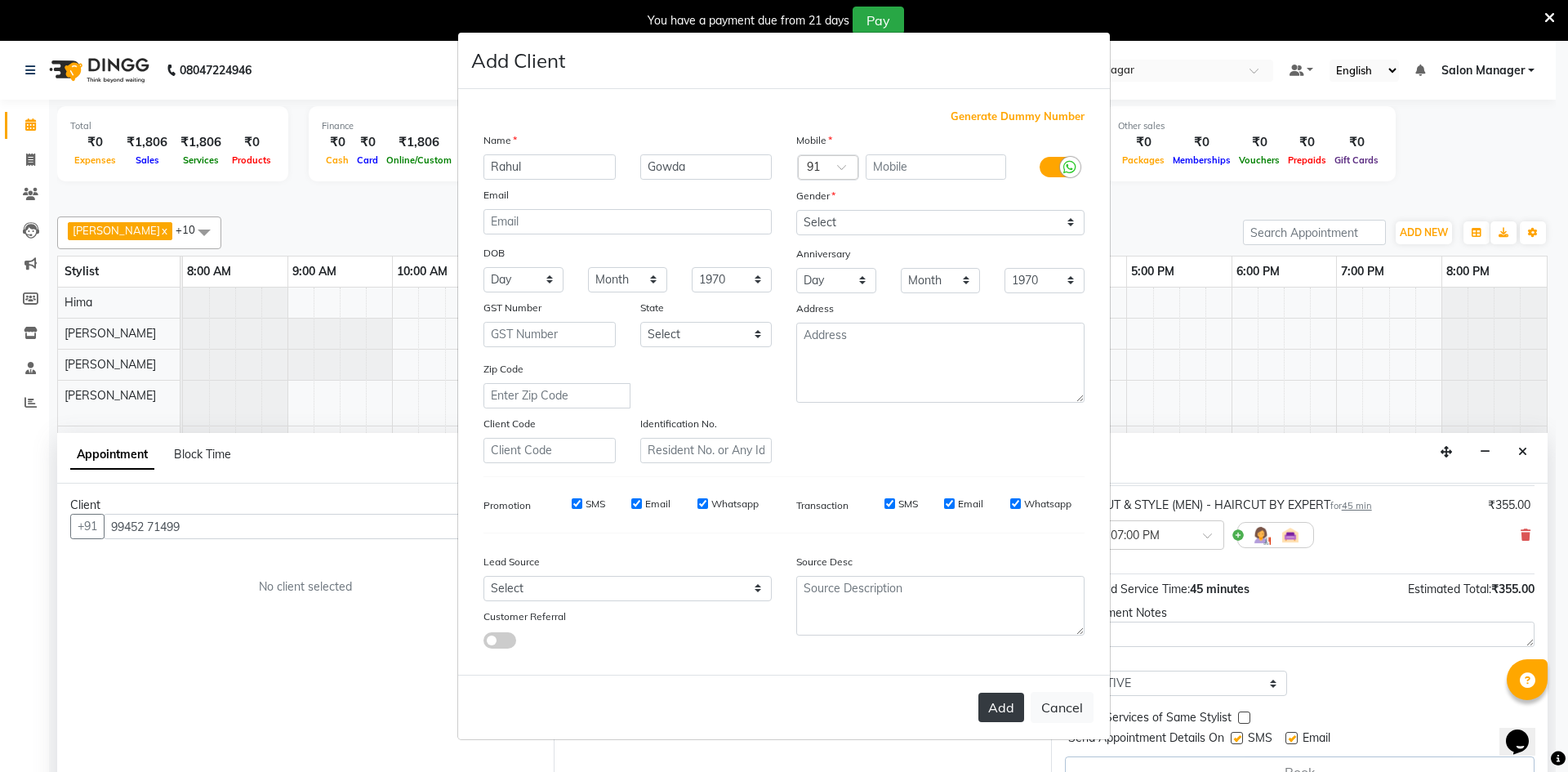
click at [998, 712] on button "Add" at bounding box center [1002, 707] width 46 height 30
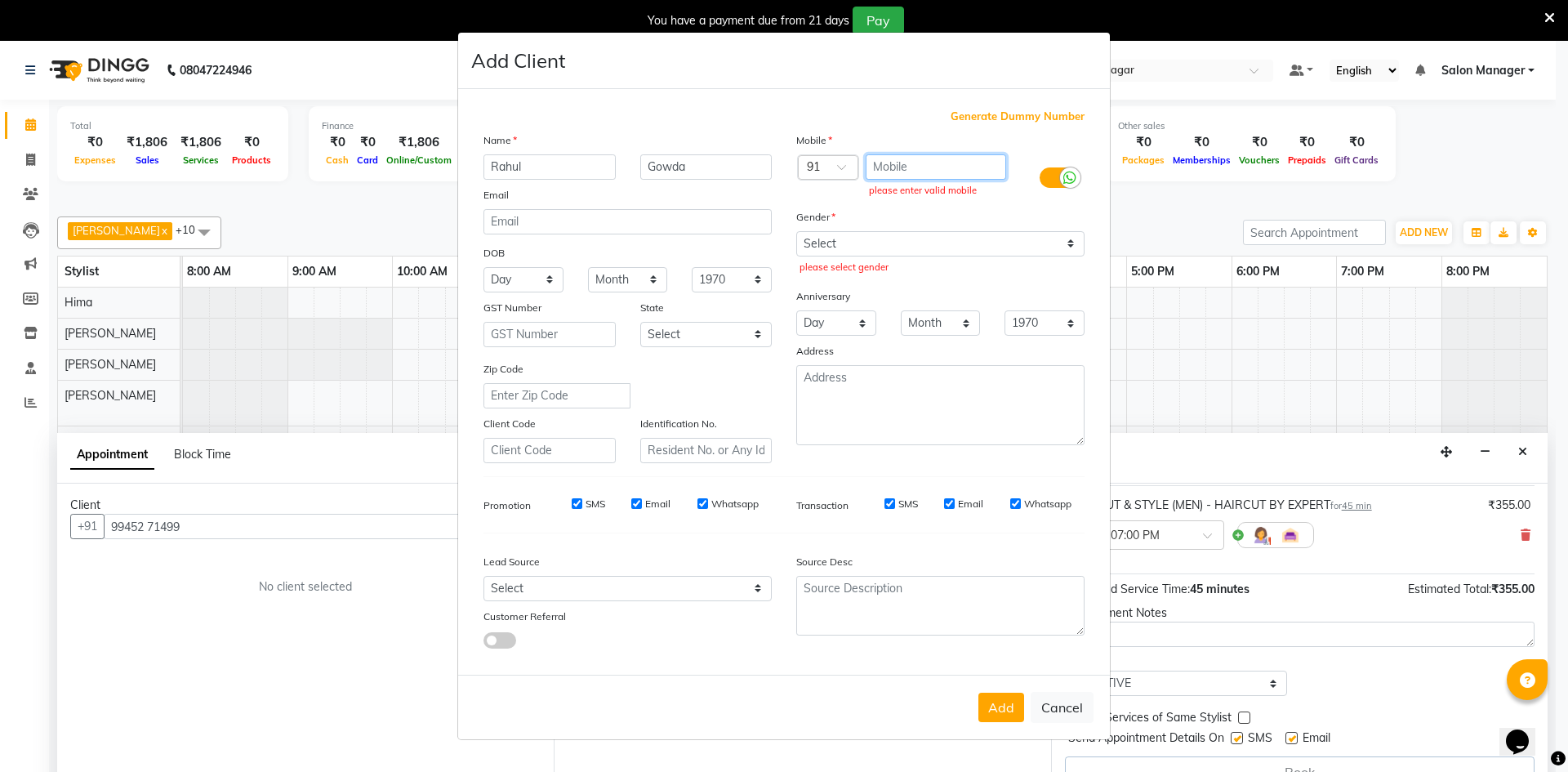
click at [902, 169] on input "text" at bounding box center [937, 167] width 141 height 26
type input "9945271499"
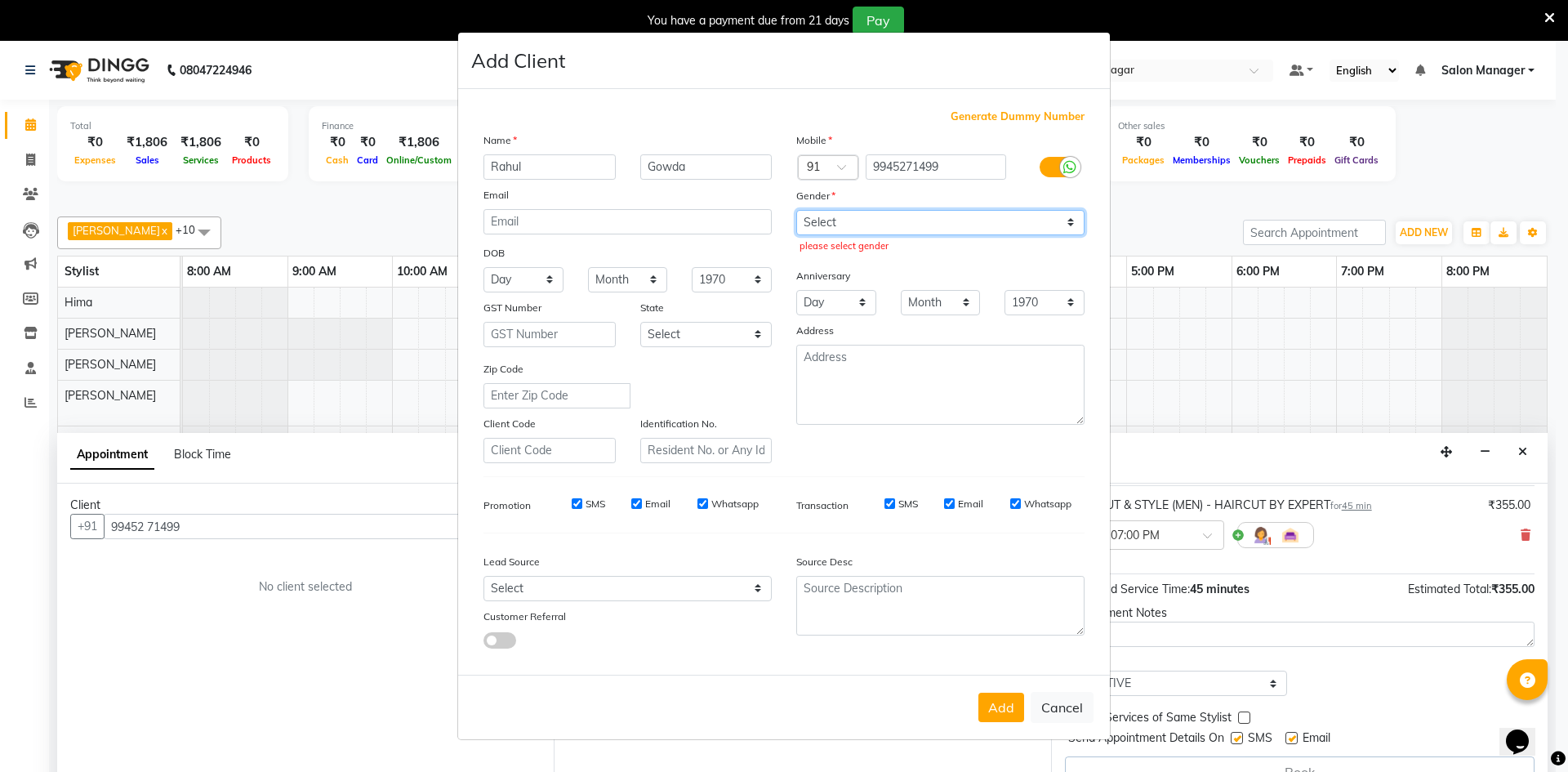
drag, startPoint x: 900, startPoint y: 213, endPoint x: 906, endPoint y: 235, distance: 22.8
click at [900, 213] on select "Select [DEMOGRAPHIC_DATA] [DEMOGRAPHIC_DATA] Other Prefer Not To Say" at bounding box center [940, 223] width 288 height 26
select select "[DEMOGRAPHIC_DATA]"
click at [796, 210] on select "Select [DEMOGRAPHIC_DATA] [DEMOGRAPHIC_DATA] Other Prefer Not To Say" at bounding box center [940, 223] width 288 height 26
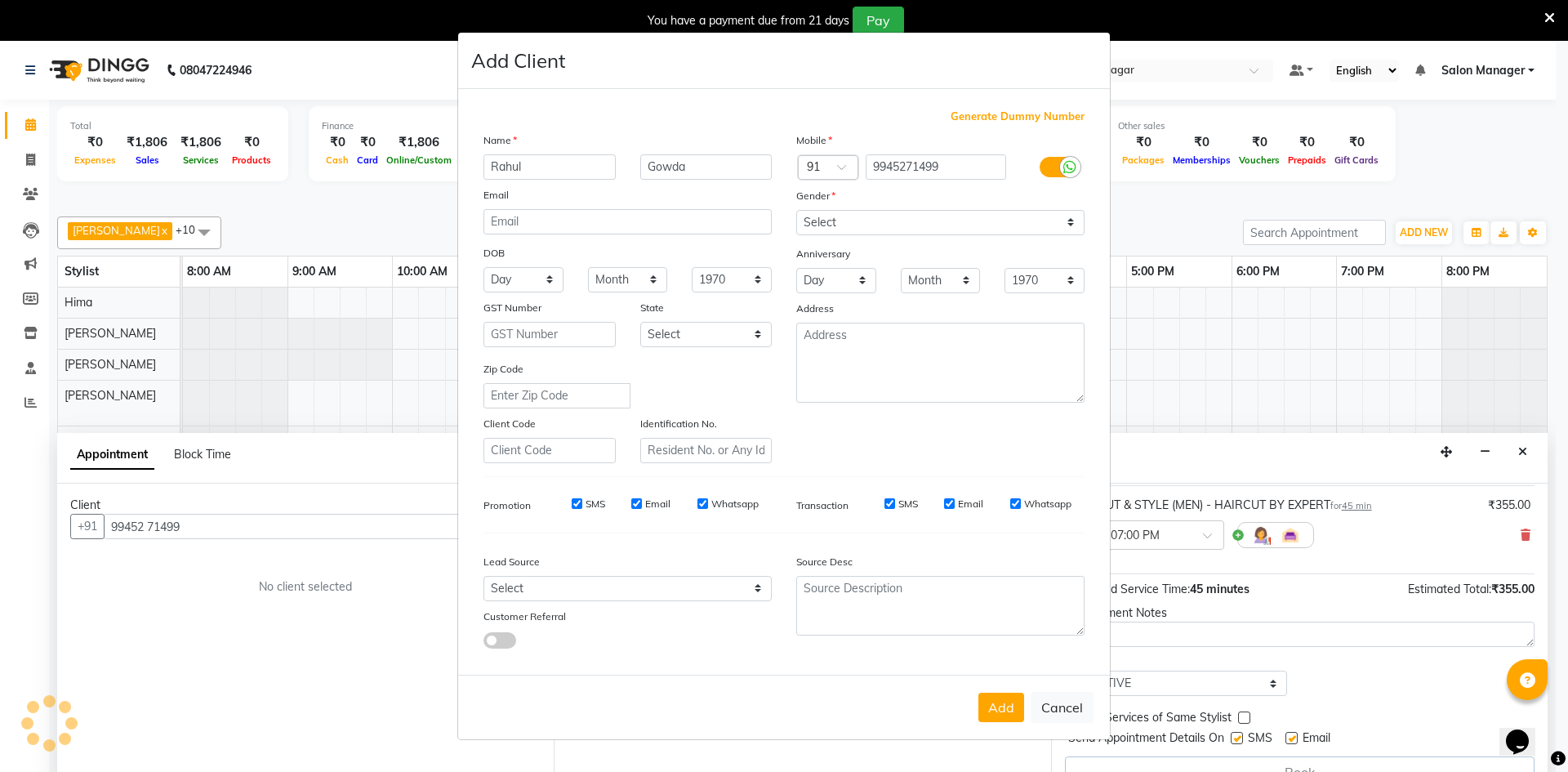
click at [993, 715] on button "Add" at bounding box center [1002, 707] width 46 height 30
type input "9945271499"
select select
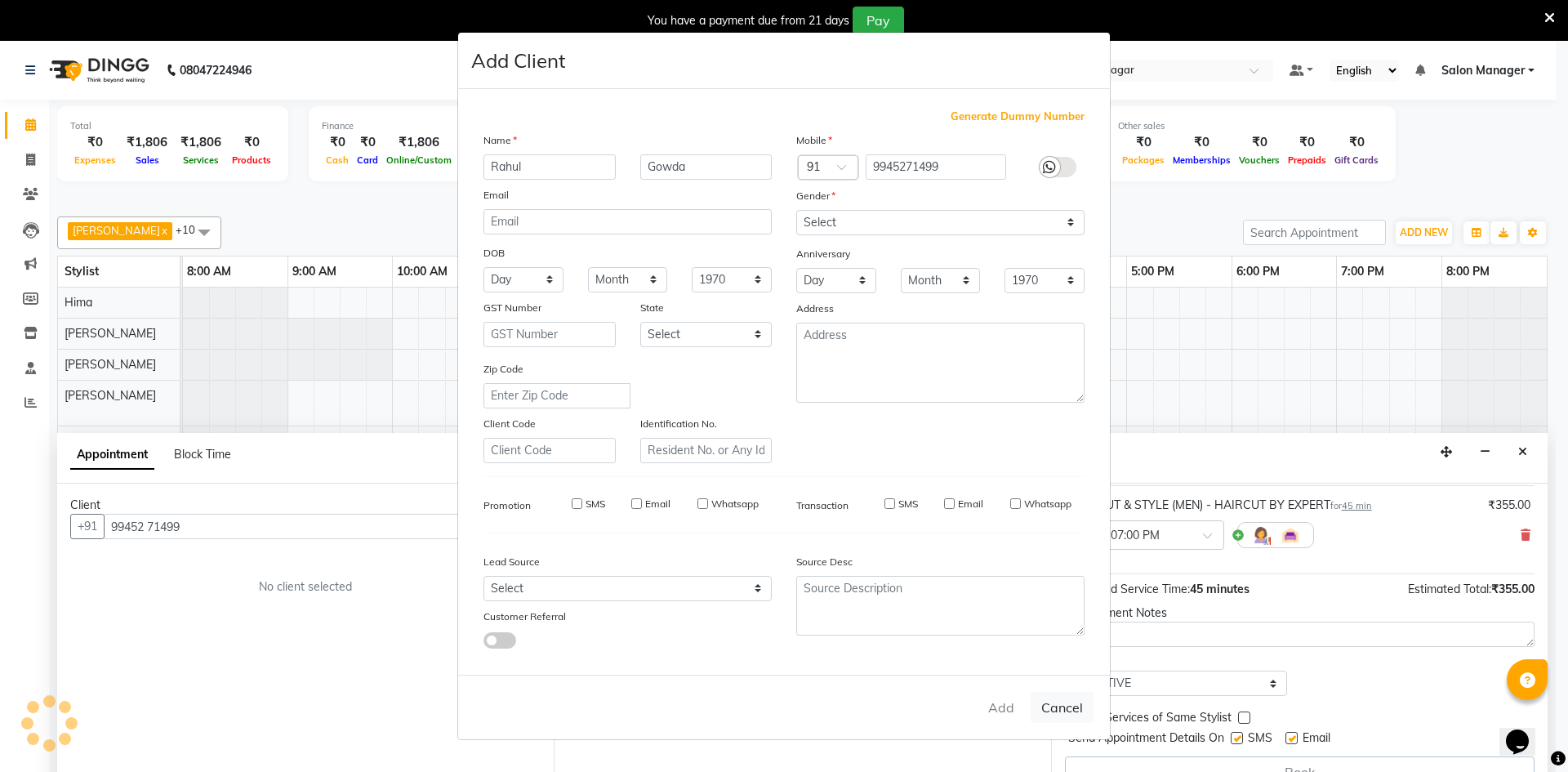
select select
checkbox input "false"
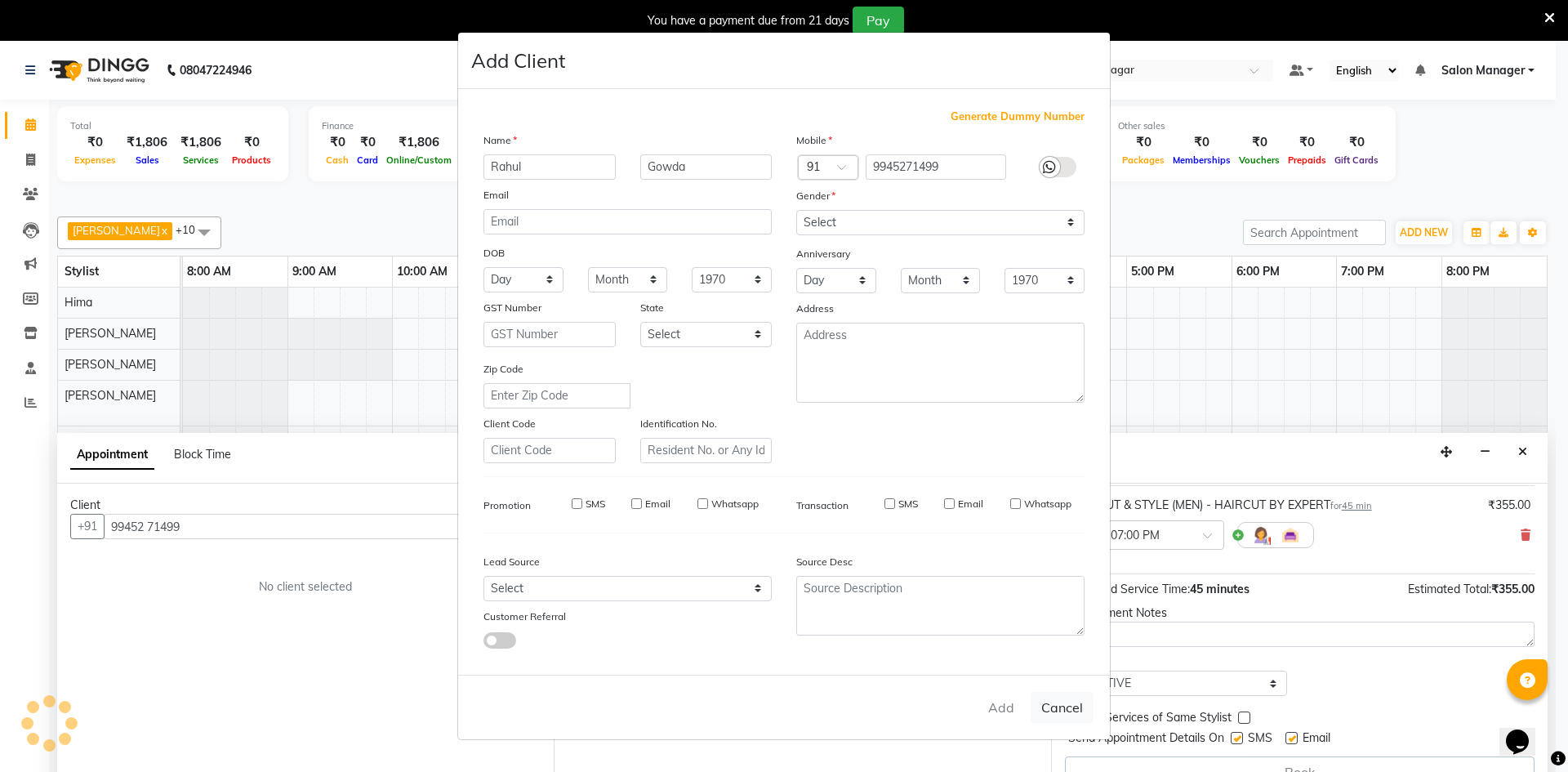
checkbox input "false"
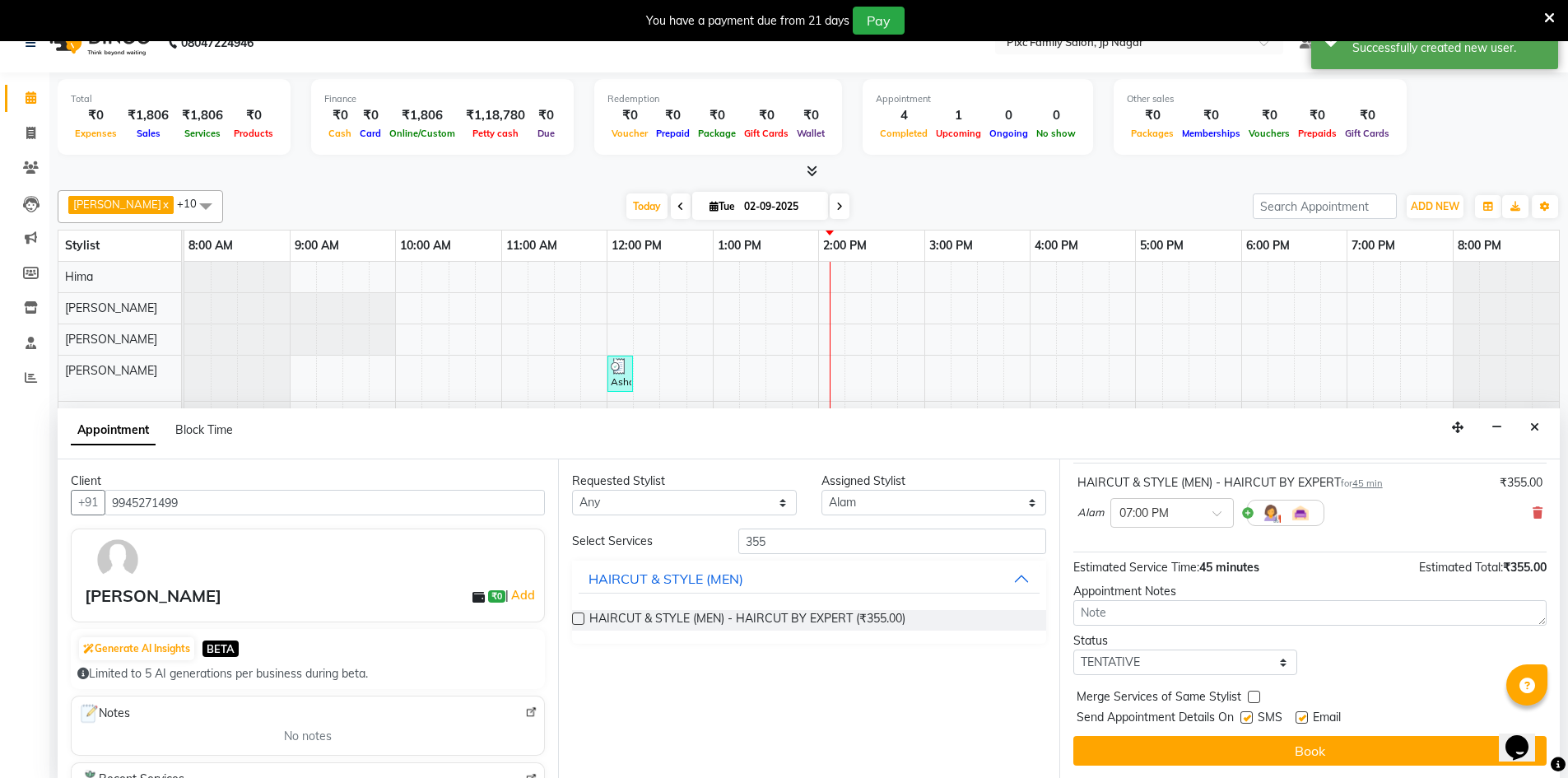
scroll to position [41, 0]
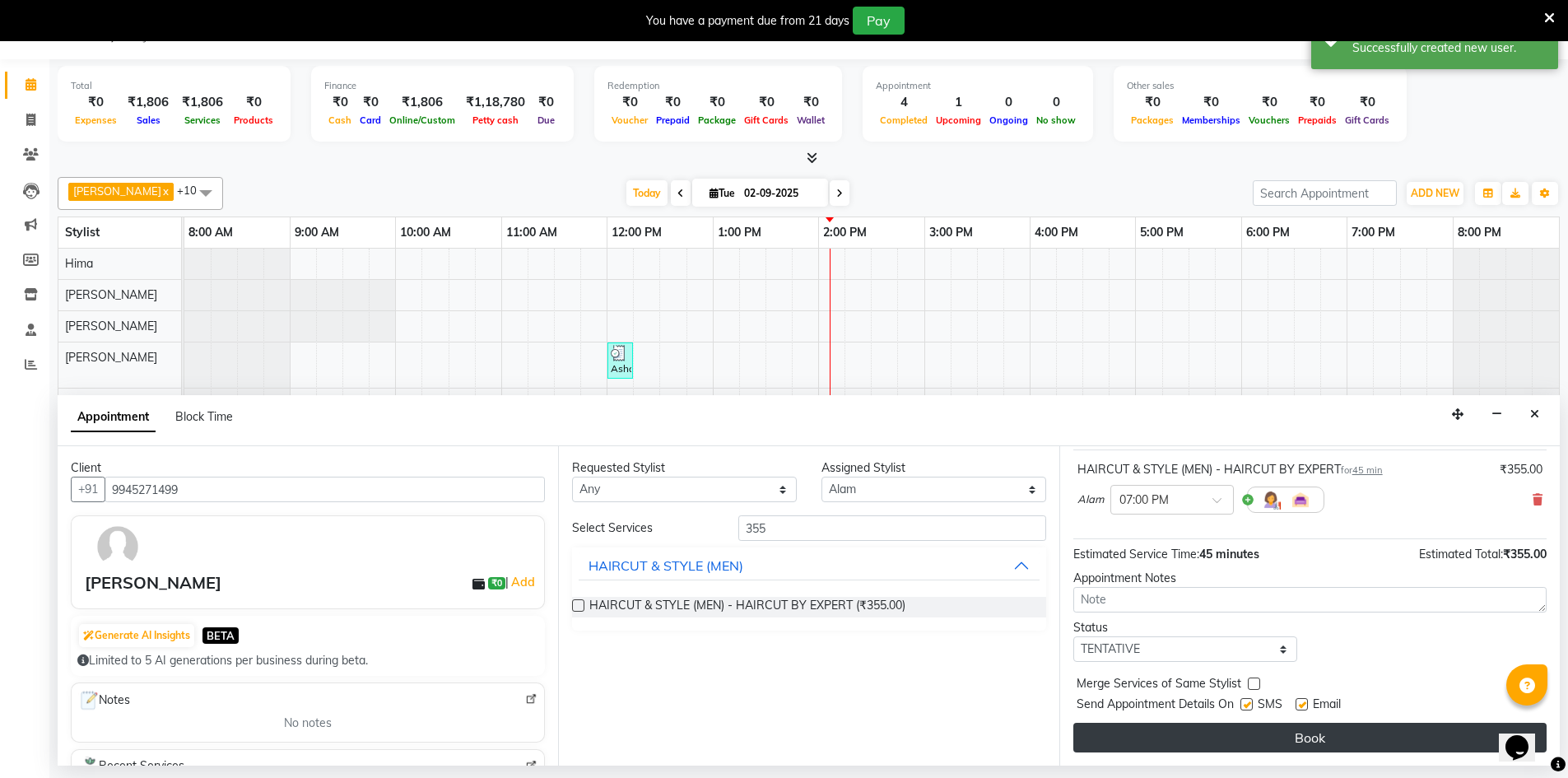
click at [1215, 732] on button "Book" at bounding box center [1309, 738] width 474 height 30
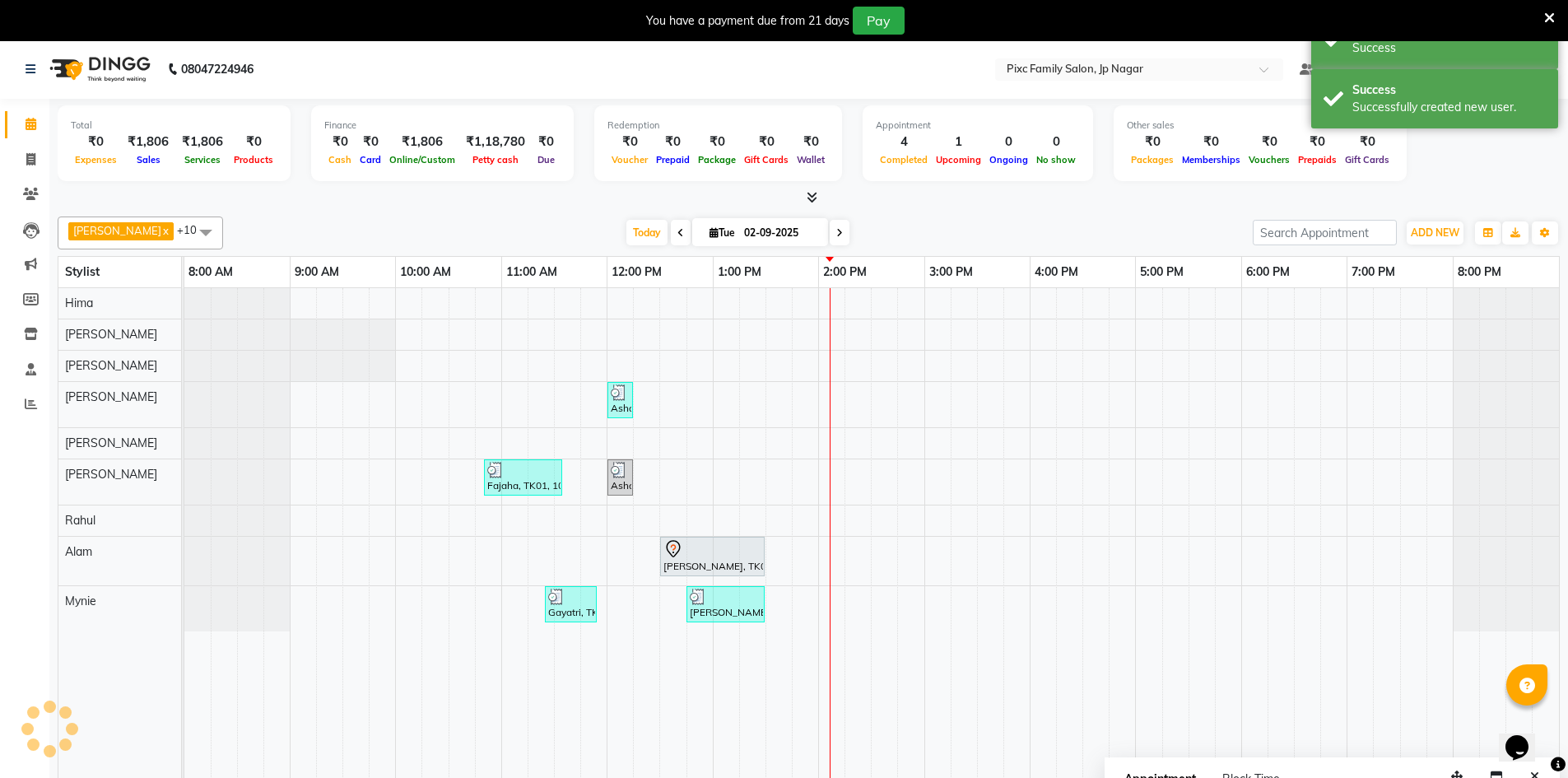
scroll to position [0, 0]
